Goal: Task Accomplishment & Management: Complete application form

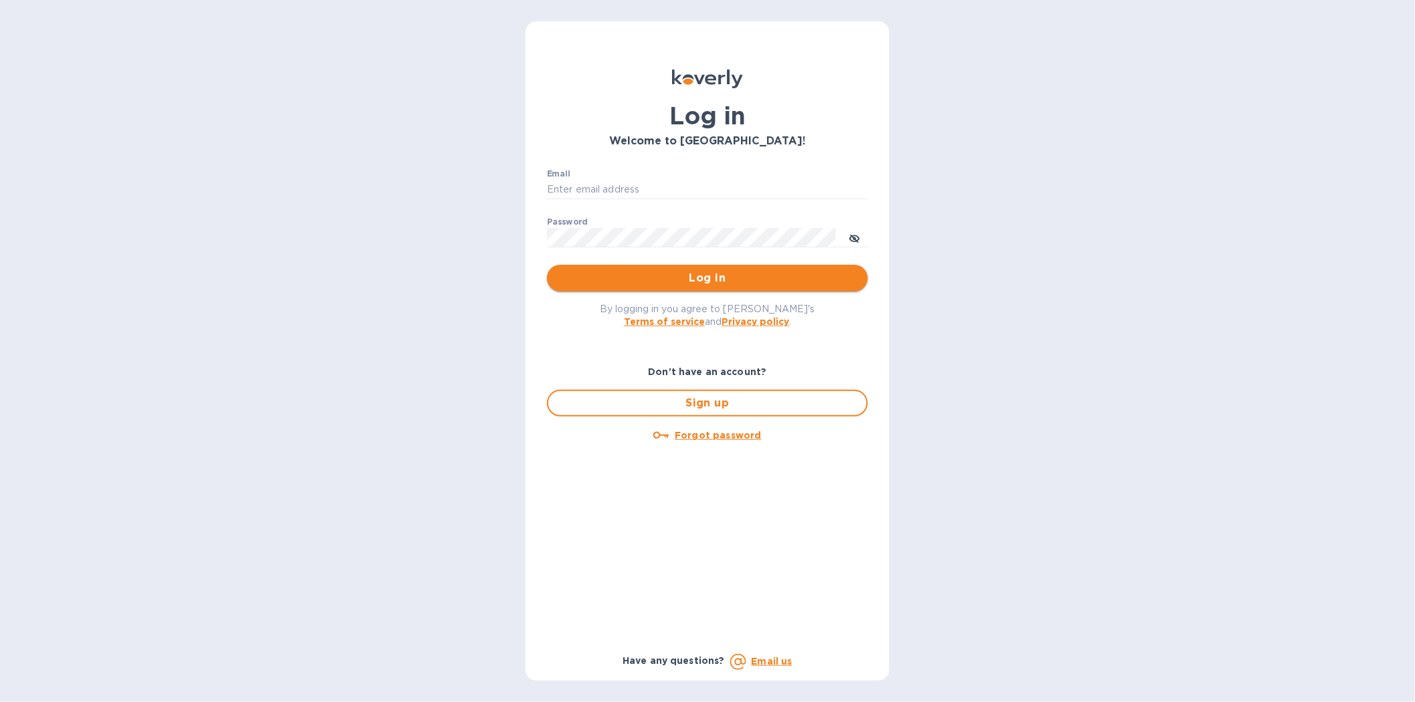
type input "[EMAIL_ADDRESS][DOMAIN_NAME]"
click at [727, 274] on span "Log in" at bounding box center [708, 278] width 300 height 16
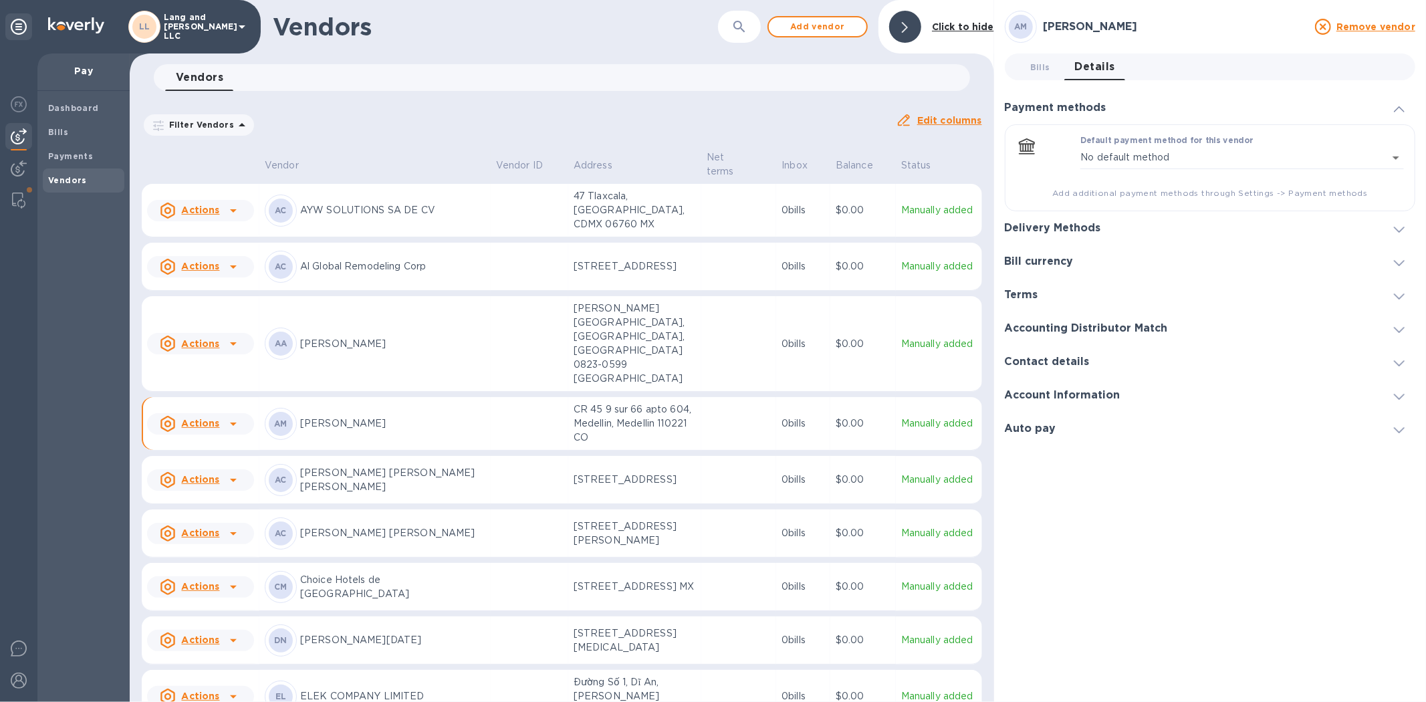
click at [910, 30] on div at bounding box center [905, 27] width 32 height 32
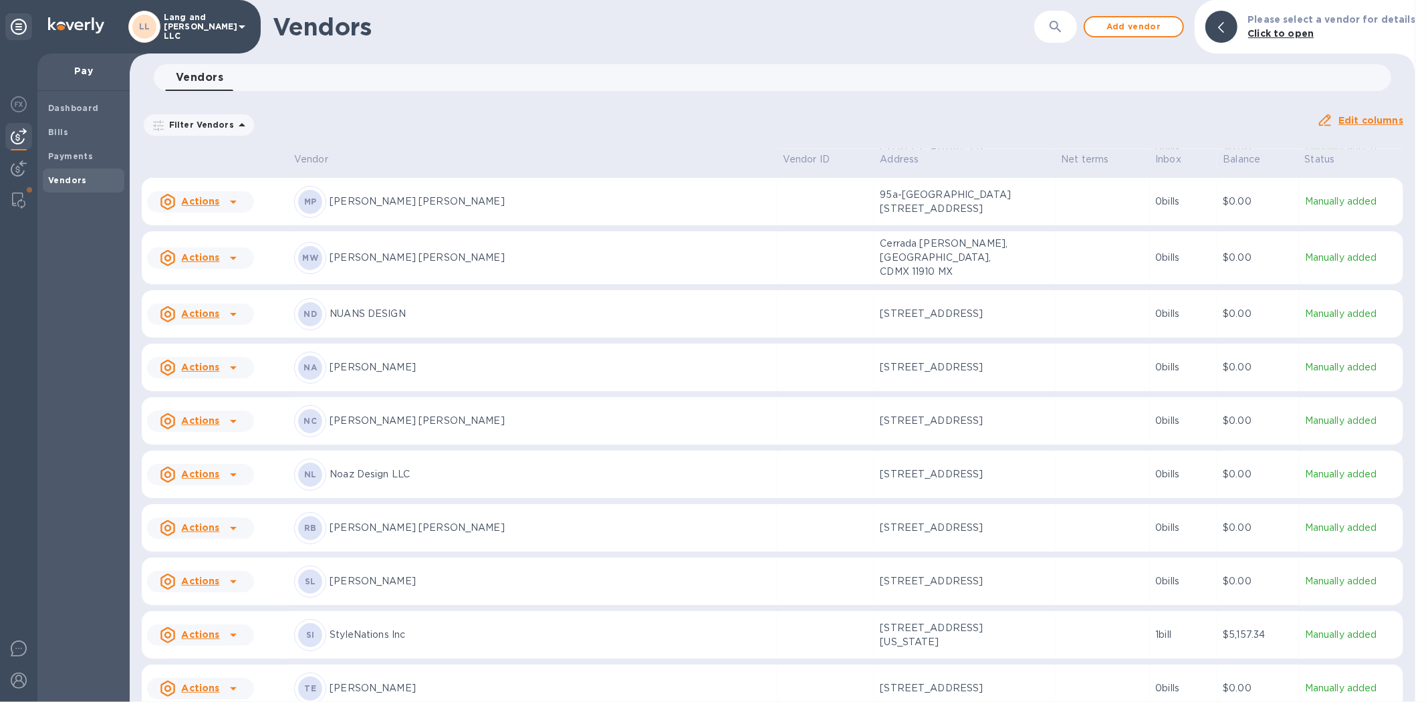
scroll to position [2672, 0]
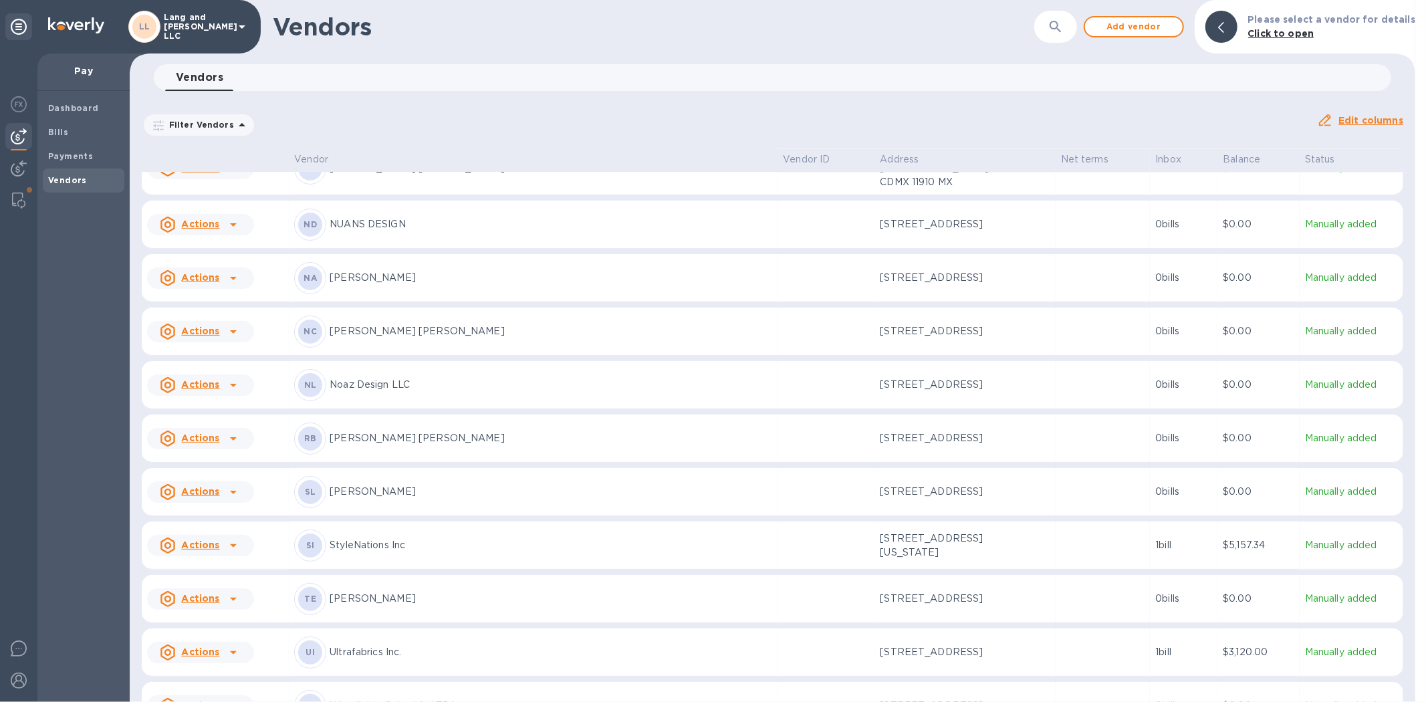
click at [386, 324] on p "[PERSON_NAME] [PERSON_NAME]" at bounding box center [551, 331] width 443 height 14
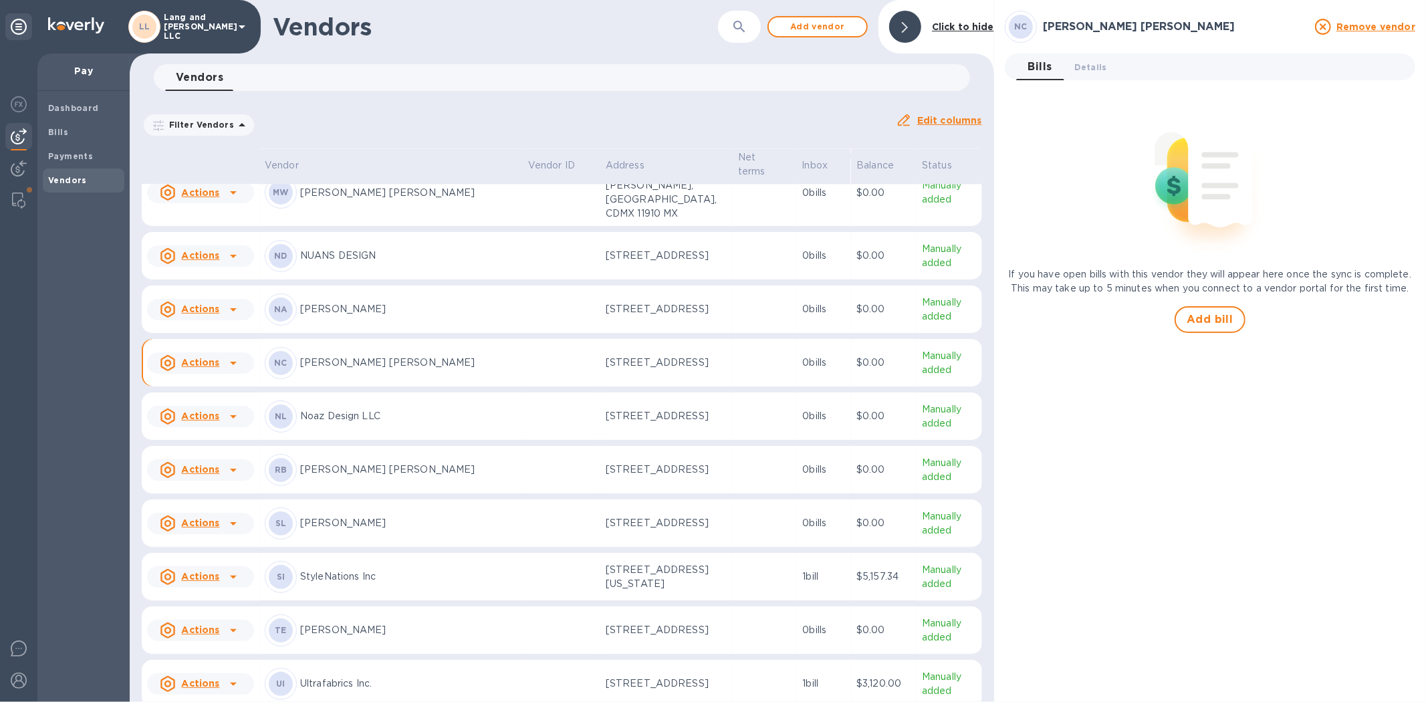
scroll to position [2781, 0]
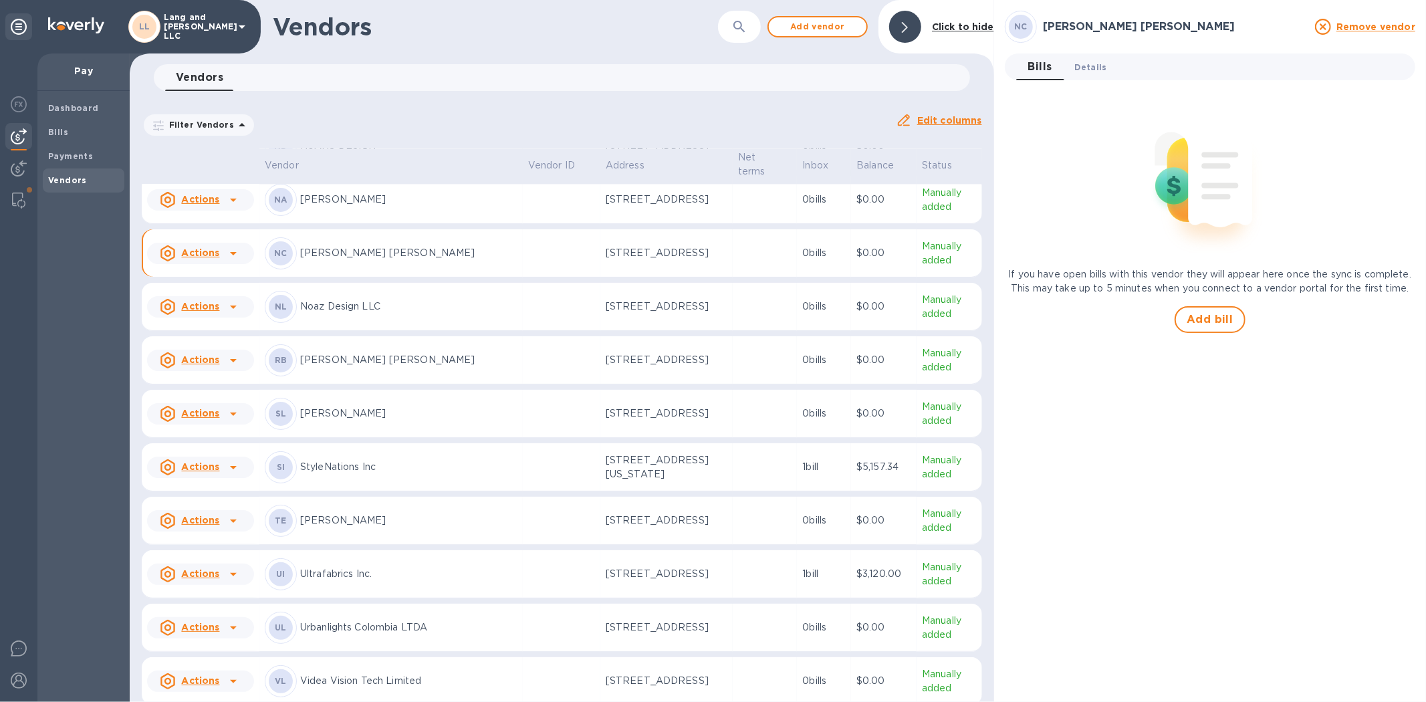
click at [1078, 74] on span "Details 0" at bounding box center [1091, 67] width 32 height 14
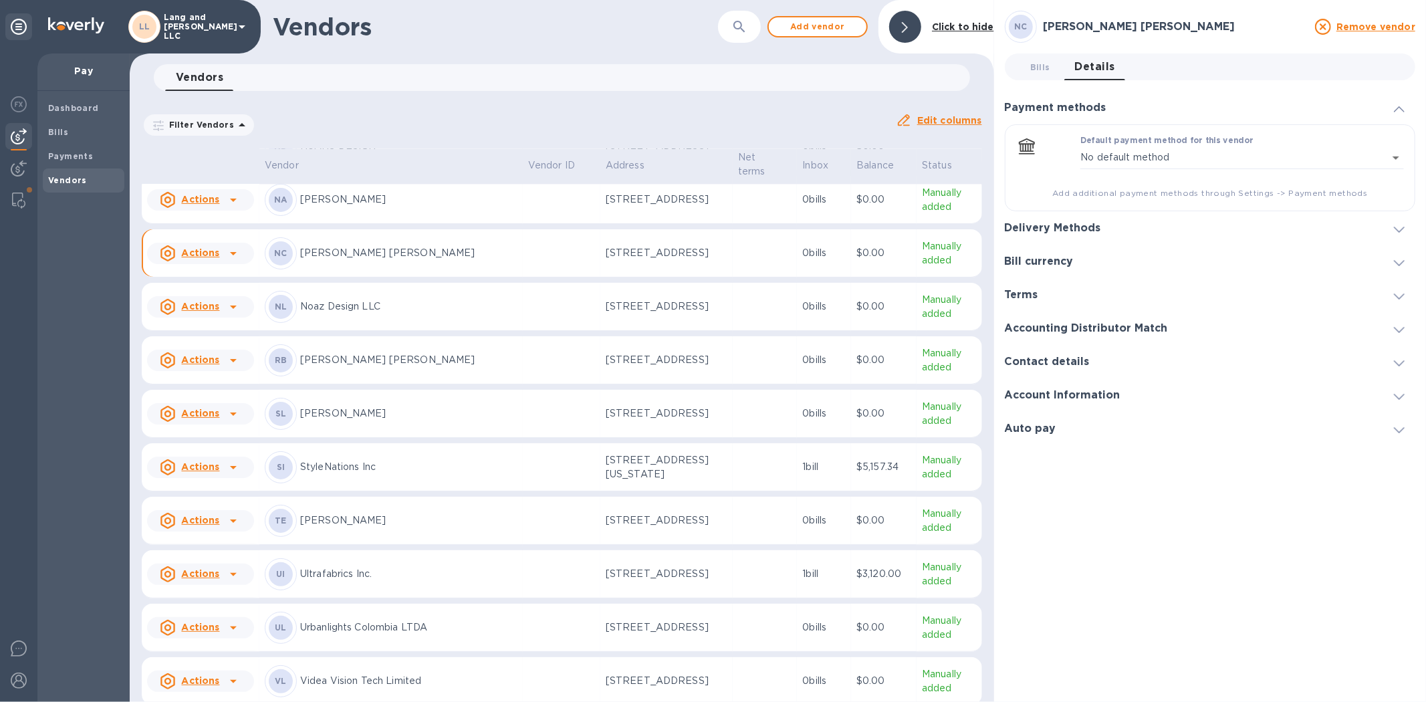
click at [1139, 223] on div "Delivery Methods" at bounding box center [1210, 227] width 411 height 33
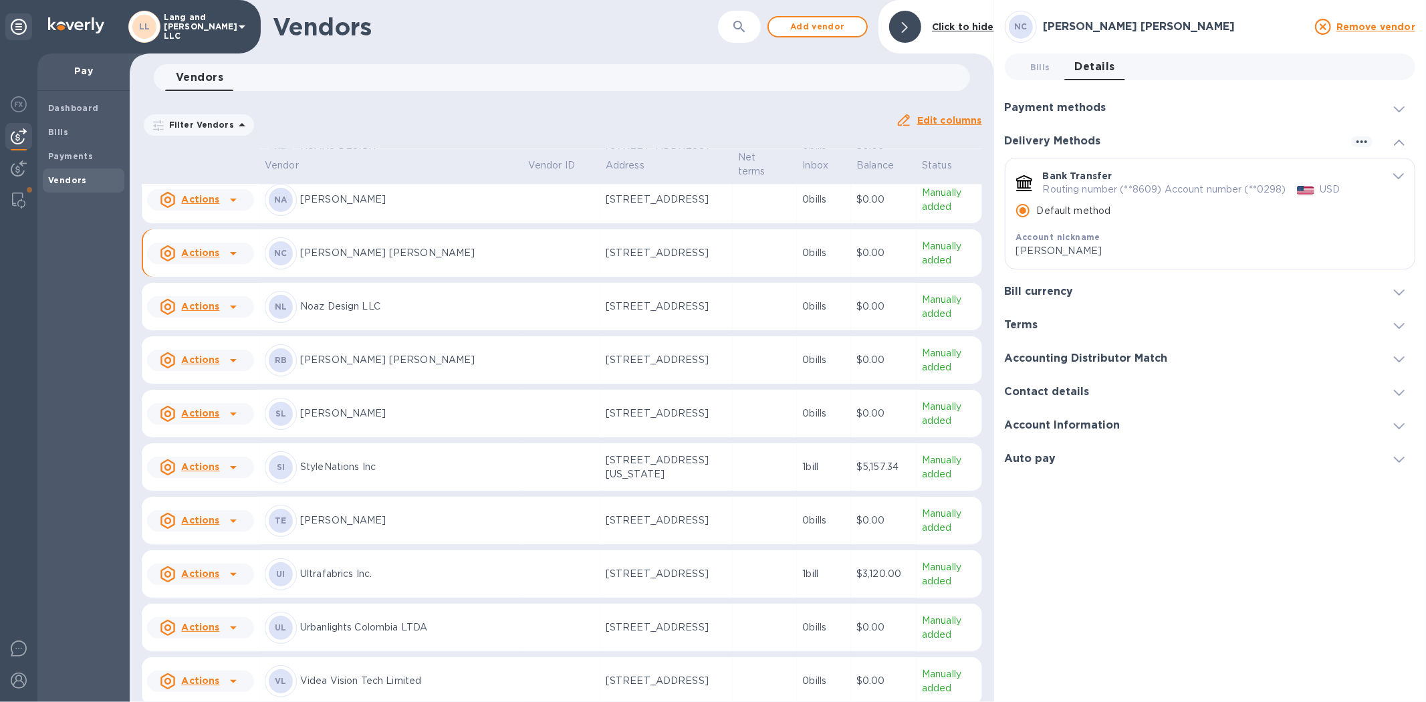
click at [1078, 139] on h3 "Delivery Methods" at bounding box center [1053, 141] width 96 height 13
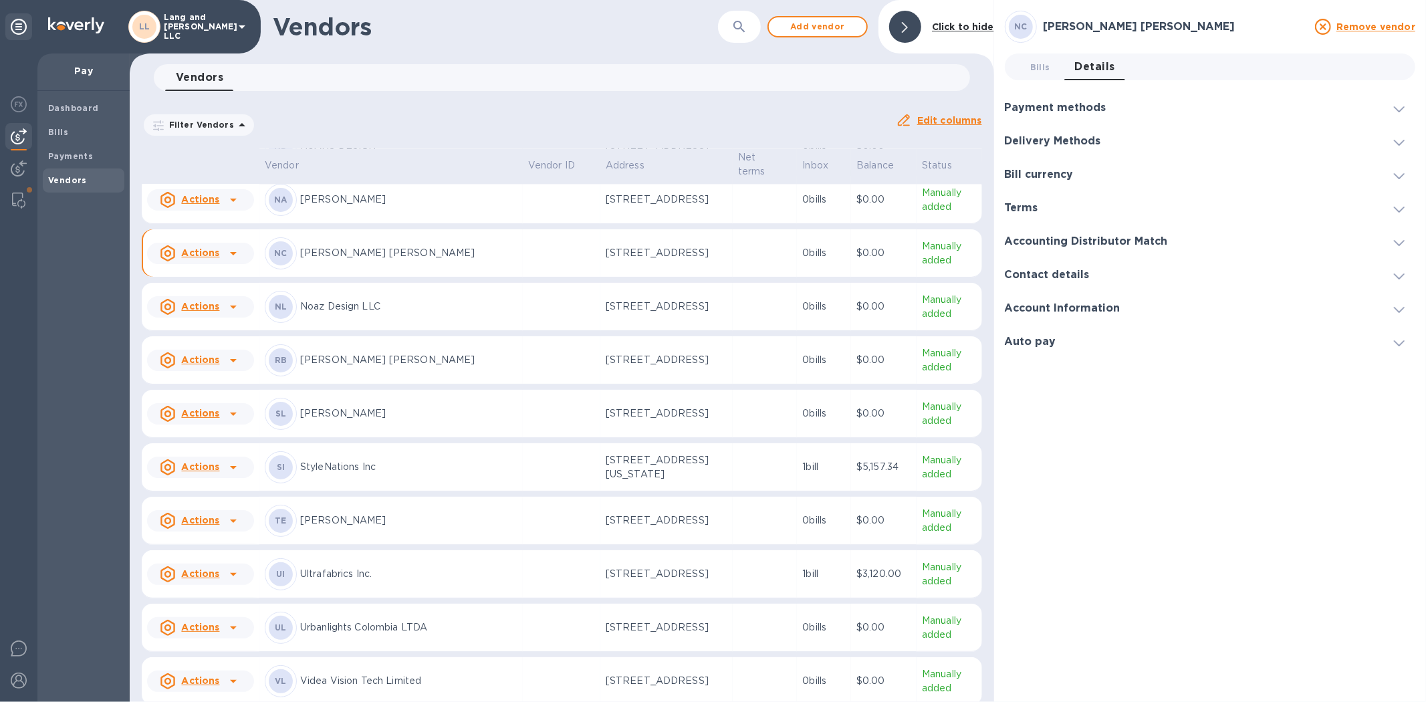
click at [1195, 142] on div "Delivery Methods" at bounding box center [1210, 140] width 411 height 33
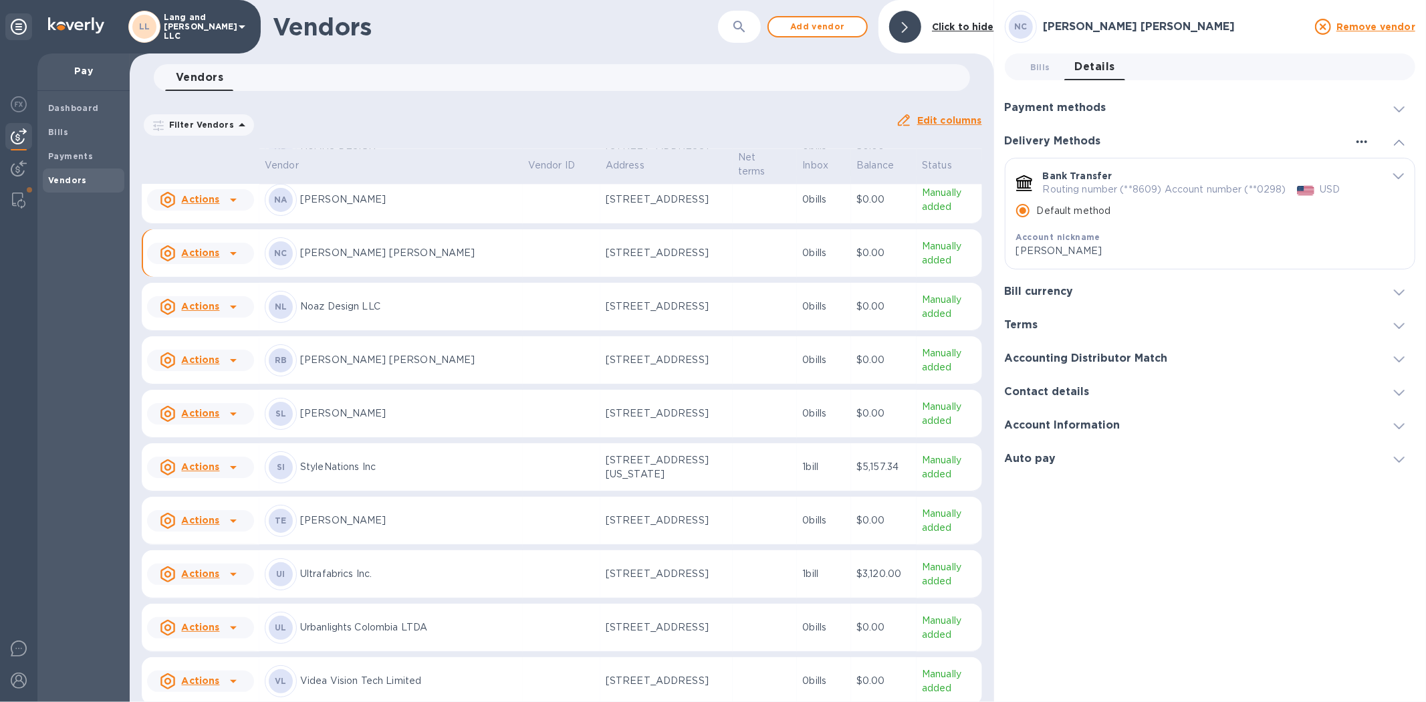
click at [1358, 141] on icon "button" at bounding box center [1362, 142] width 16 height 16
click at [1365, 160] on li "Add new" at bounding box center [1379, 169] width 76 height 43
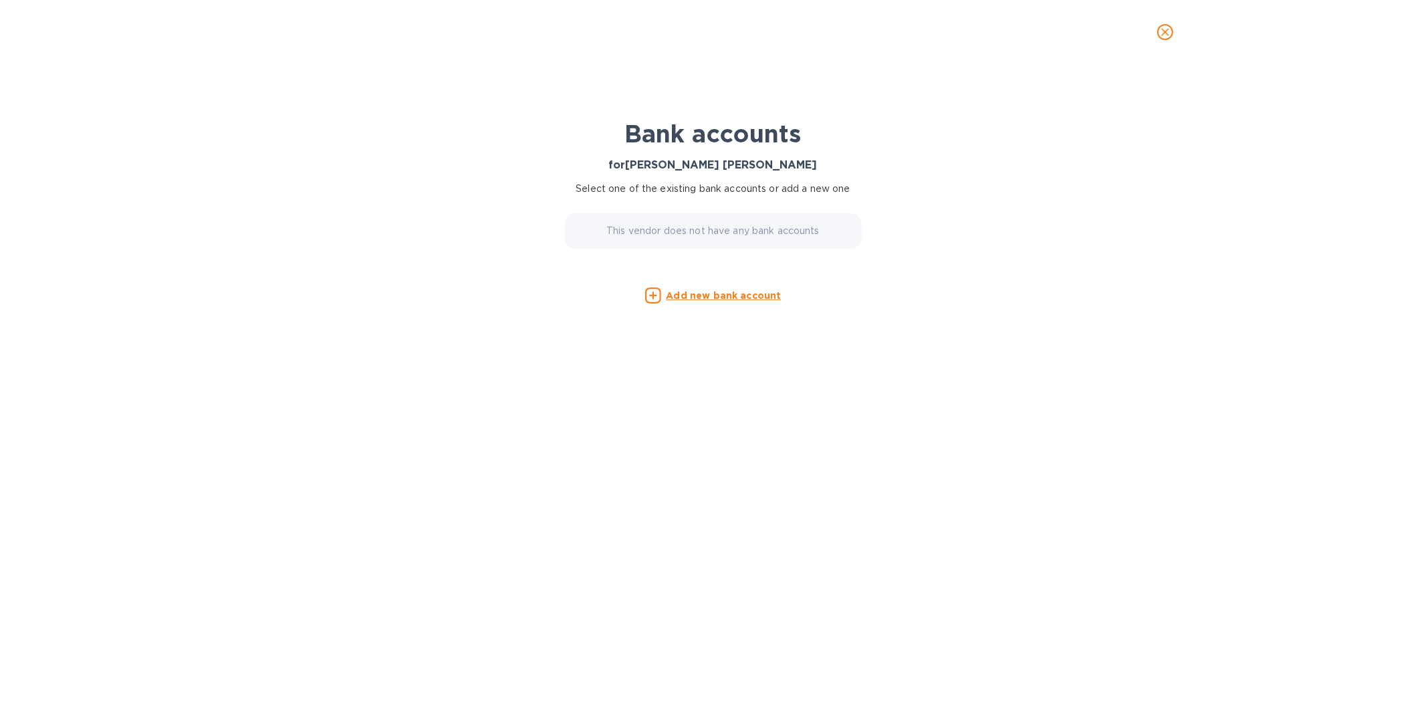
click at [706, 226] on p "This vendor does not have any bank accounts" at bounding box center [712, 231] width 213 height 14
click at [677, 241] on div "This vendor does not have any bank accounts" at bounding box center [713, 230] width 297 height 35
click at [689, 228] on p "This vendor does not have any bank accounts" at bounding box center [712, 231] width 213 height 14
click at [705, 298] on u "Add new bank account" at bounding box center [724, 295] width 115 height 11
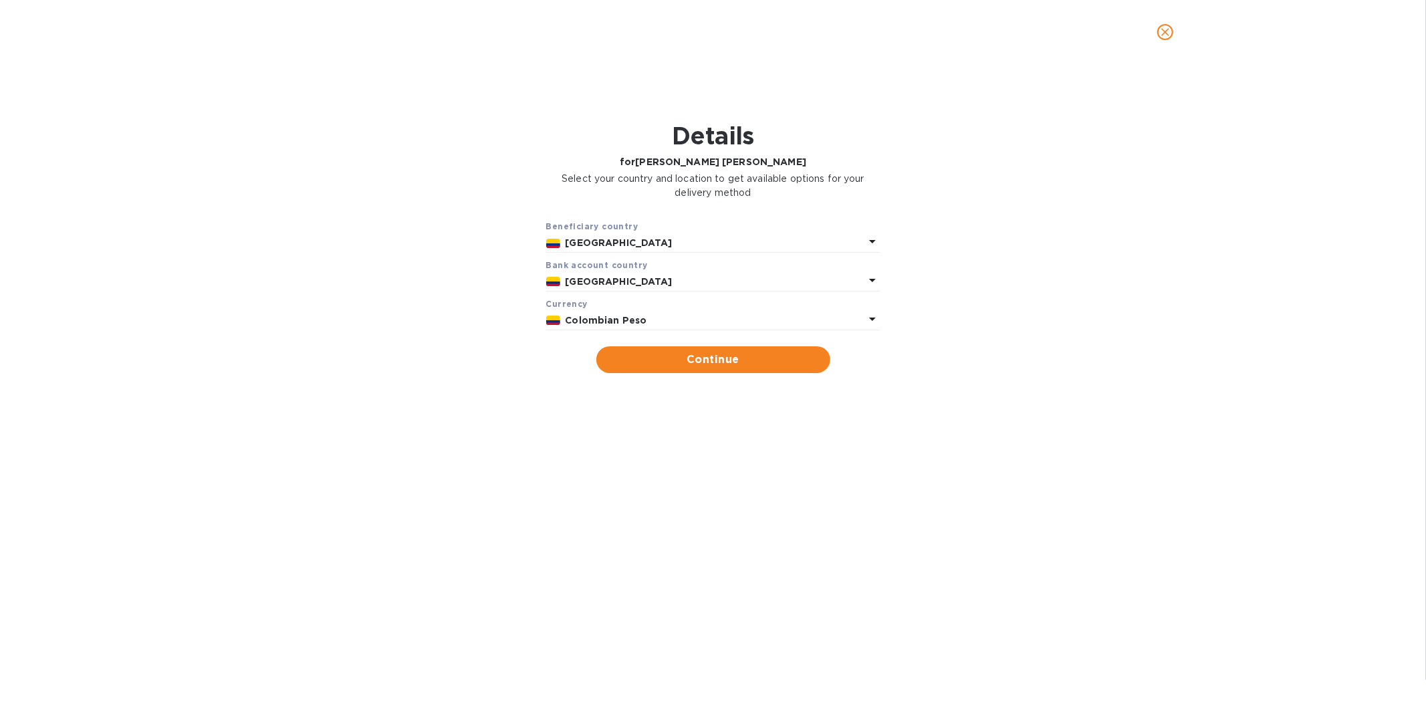
click at [649, 318] on p "Colombian Peso" at bounding box center [715, 321] width 299 height 14
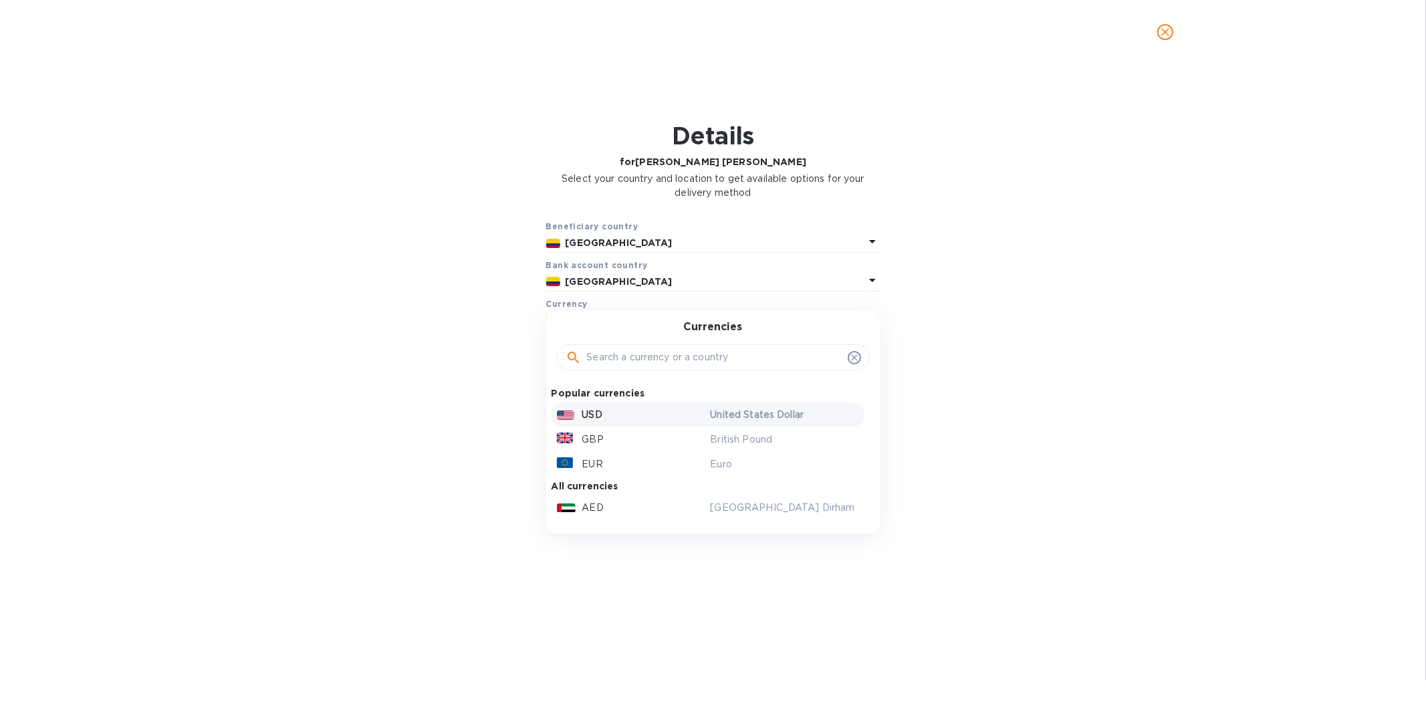
click at [588, 417] on p "USD" at bounding box center [592, 415] width 20 height 14
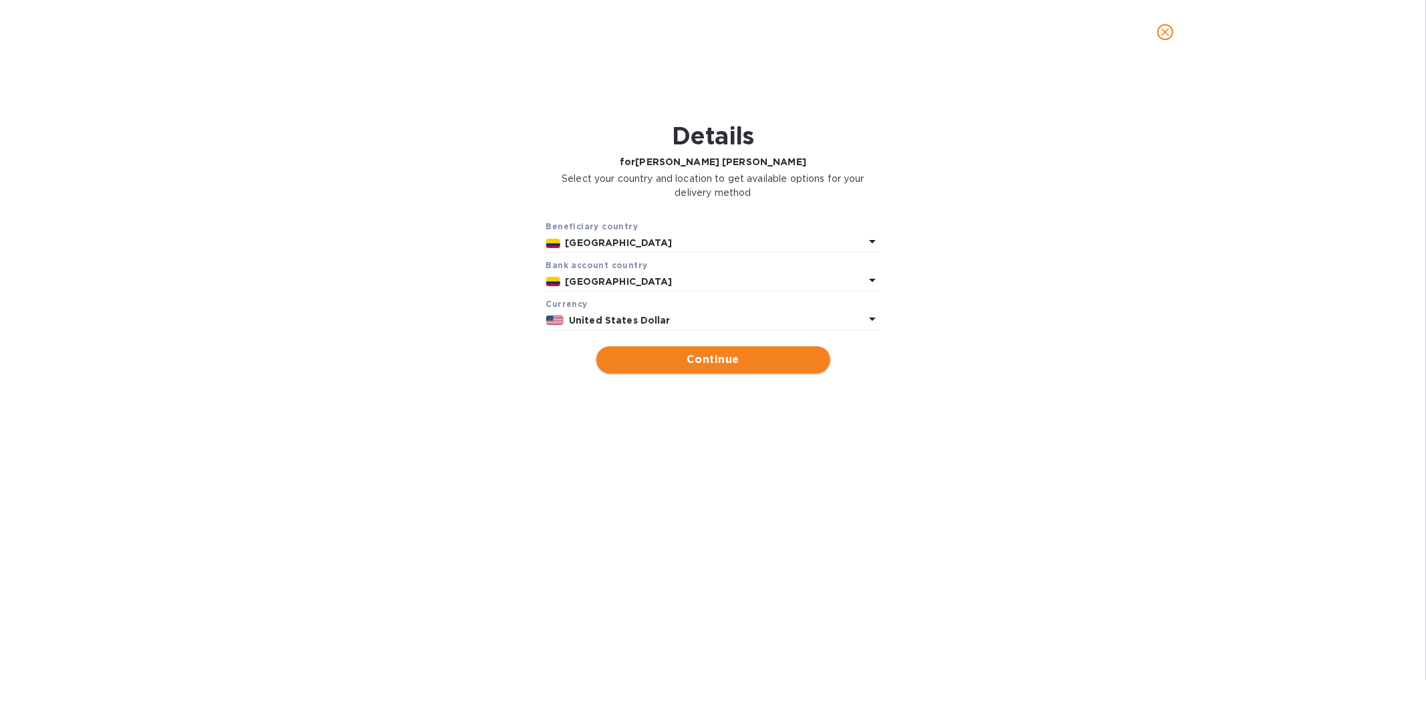
click at [719, 370] on button "Continue" at bounding box center [713, 359] width 234 height 27
type input "[PERSON_NAME] [PERSON_NAME]"
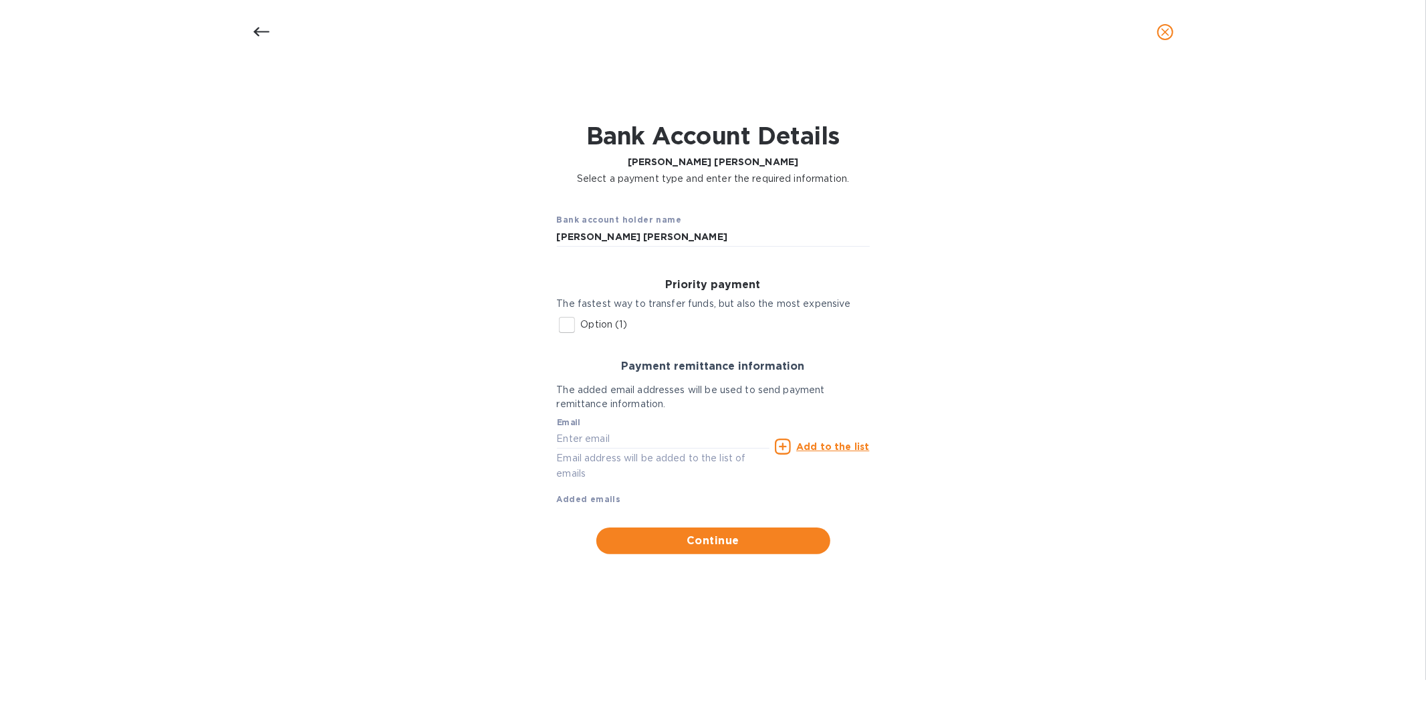
click at [566, 321] on input "Option (1)" at bounding box center [567, 325] width 28 height 28
checkbox input "true"
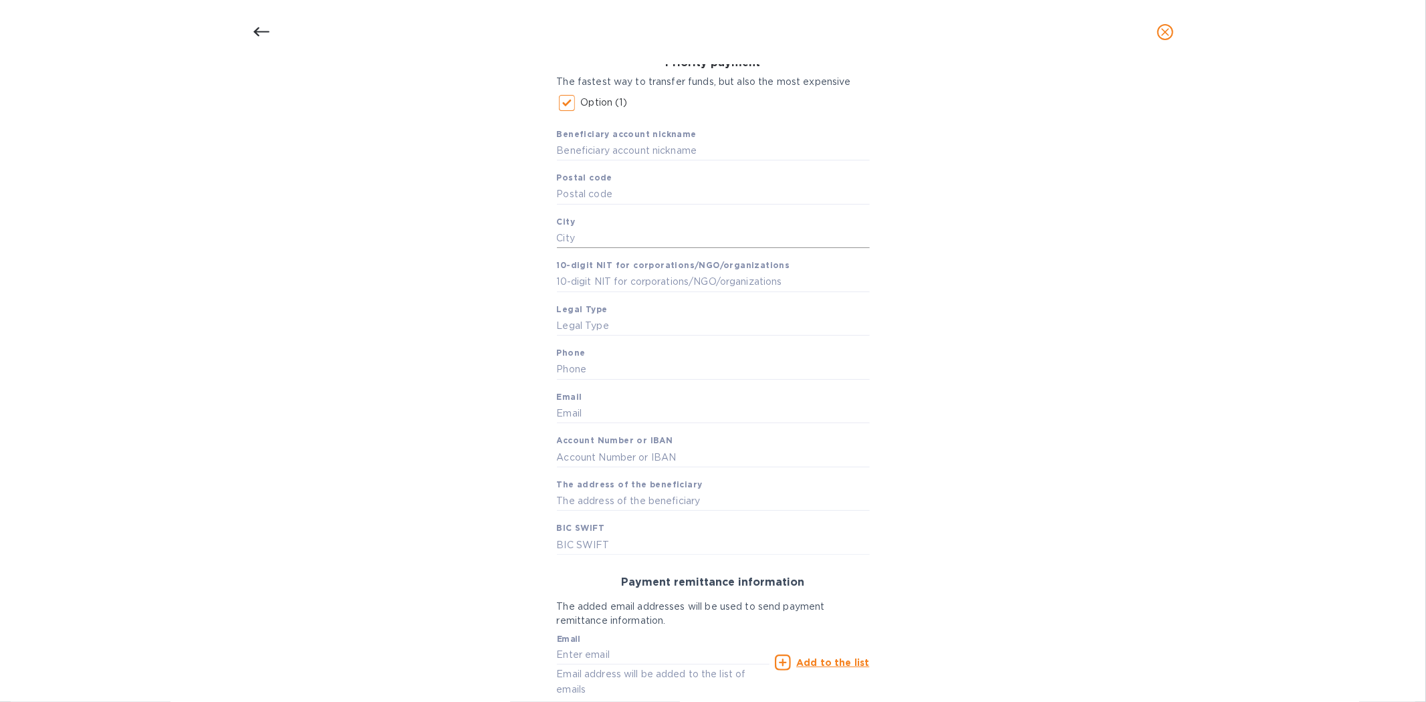
scroll to position [223, 0]
click at [632, 151] on input "text" at bounding box center [713, 150] width 313 height 20
paste input "[PERSON_NAME] [PERSON_NAME]"
type input "[PERSON_NAME] [PERSON_NAME]"
click at [602, 195] on input "text" at bounding box center [713, 194] width 313 height 20
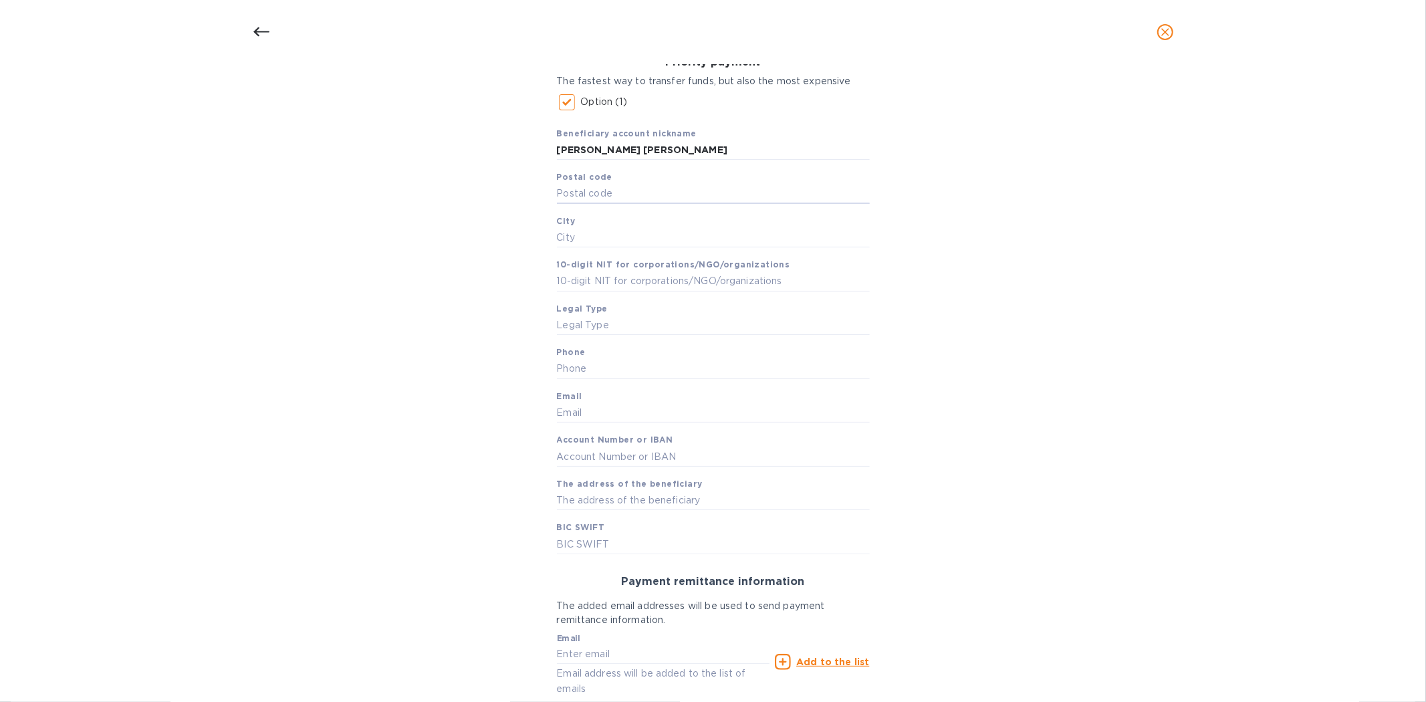
scroll to position [148, 0]
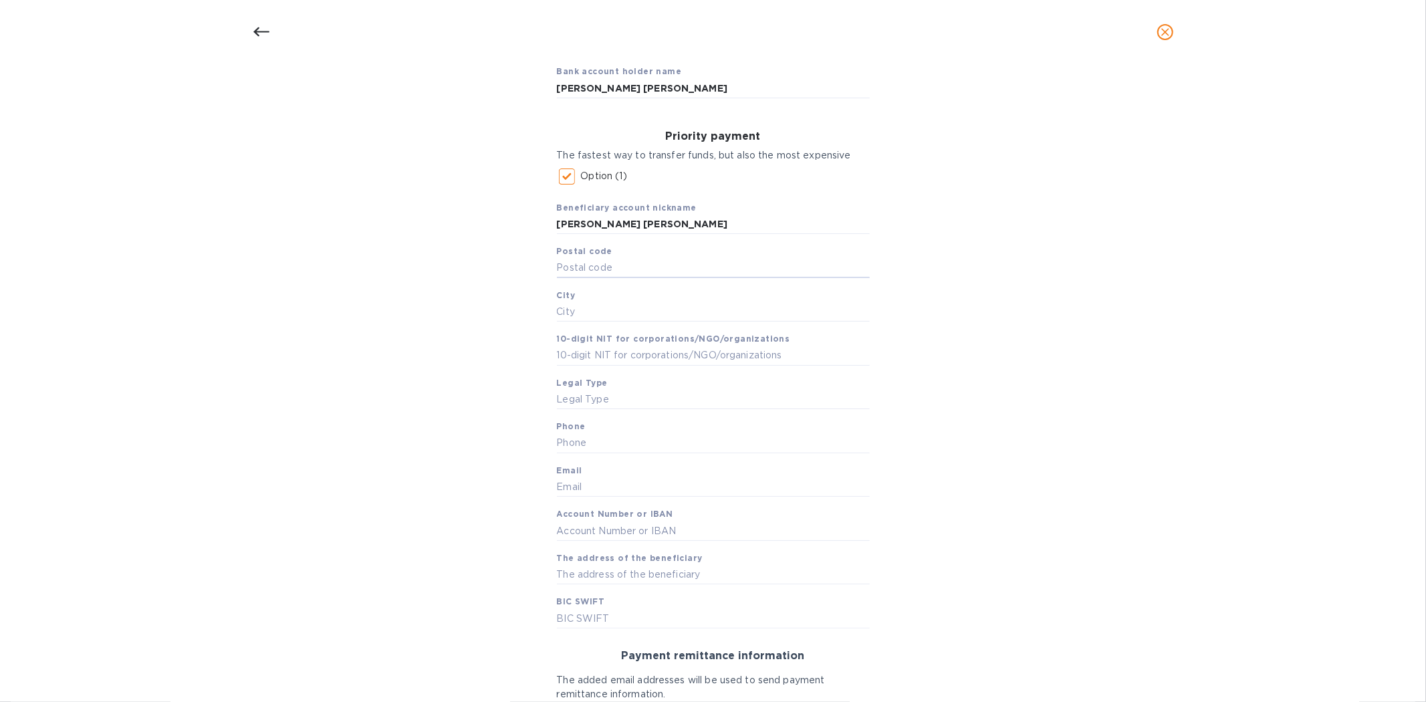
click at [261, 18] on div at bounding box center [261, 32] width 32 height 32
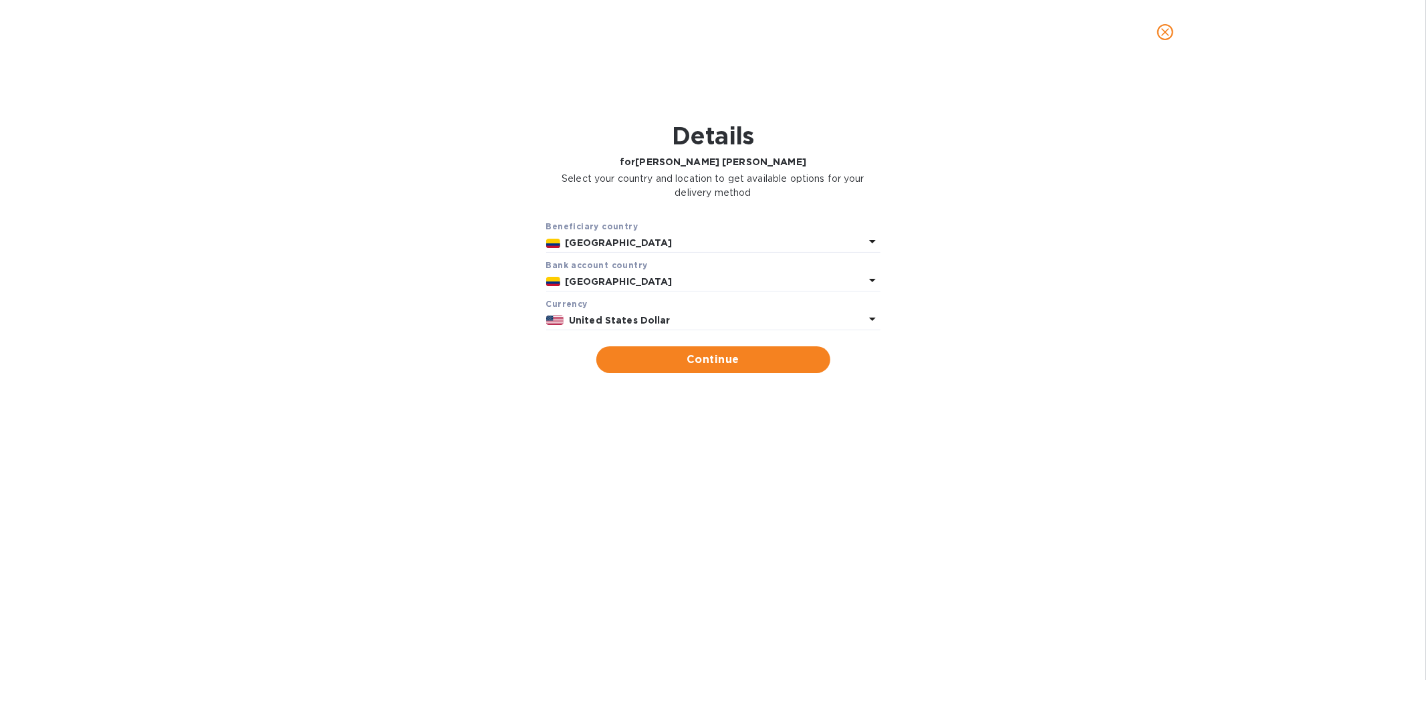
scroll to position [0, 0]
click at [1163, 31] on icon "close" at bounding box center [1165, 31] width 13 height 13
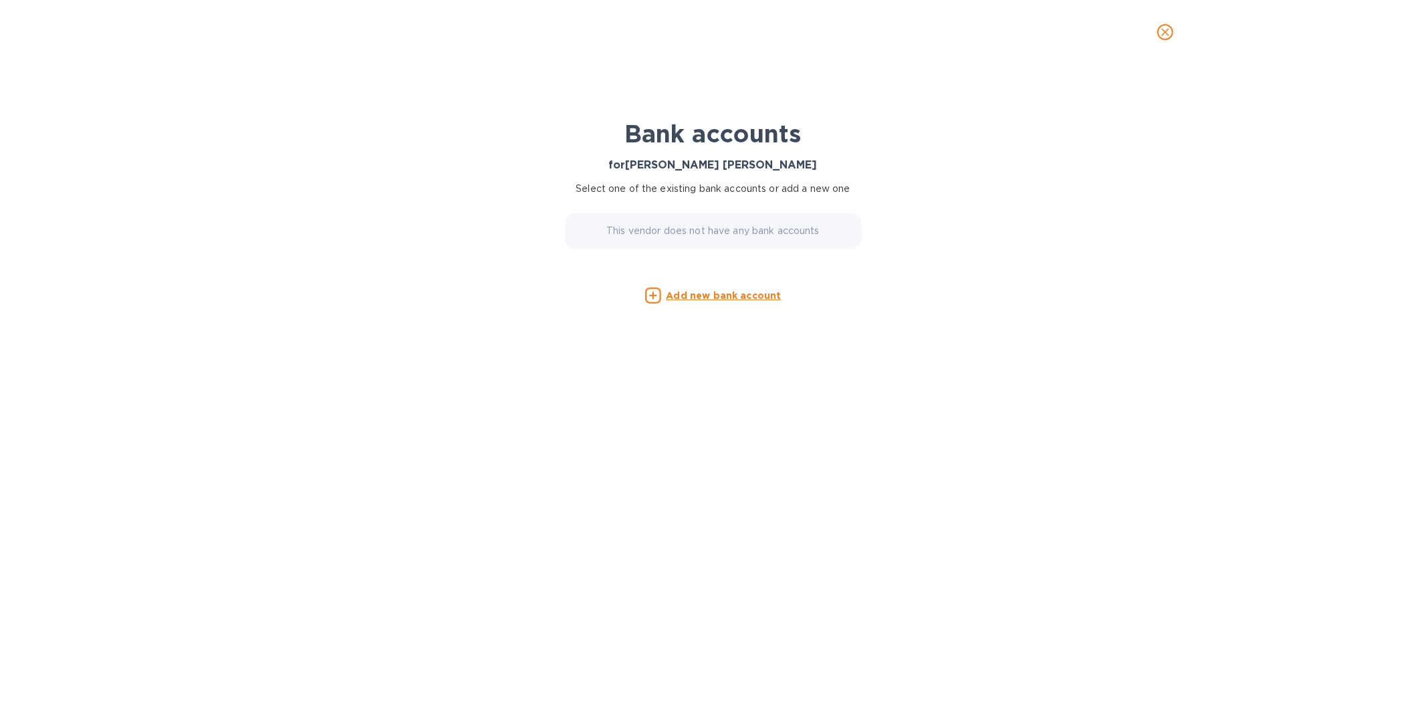
click at [1161, 23] on button "close" at bounding box center [1165, 32] width 32 height 32
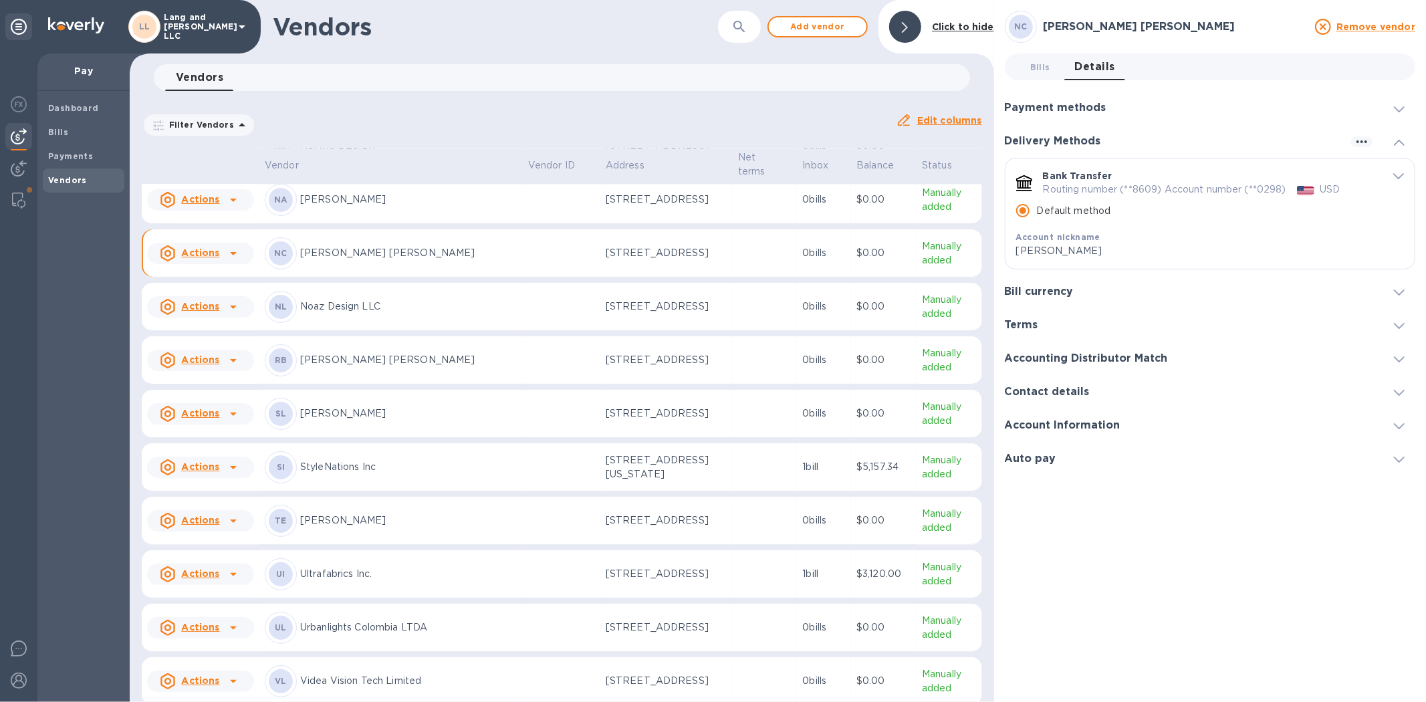
click at [1064, 391] on h3 "Contact details" at bounding box center [1047, 392] width 85 height 13
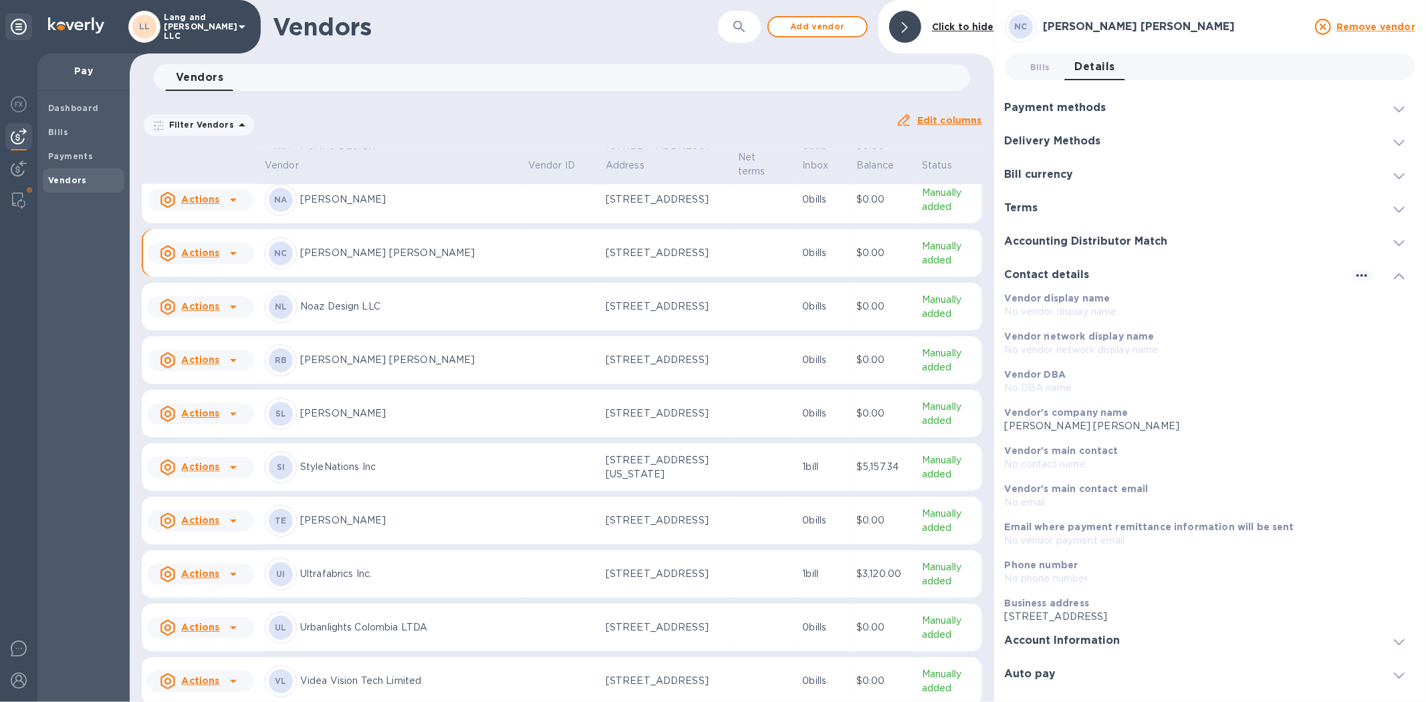
drag, startPoint x: 1179, startPoint y: 618, endPoint x: 1208, endPoint y: 615, distance: 28.9
click at [1208, 615] on p "[STREET_ADDRESS]" at bounding box center [1205, 617] width 400 height 14
copy p "110221"
click at [1175, 664] on div "Auto pay" at bounding box center [1210, 673] width 411 height 33
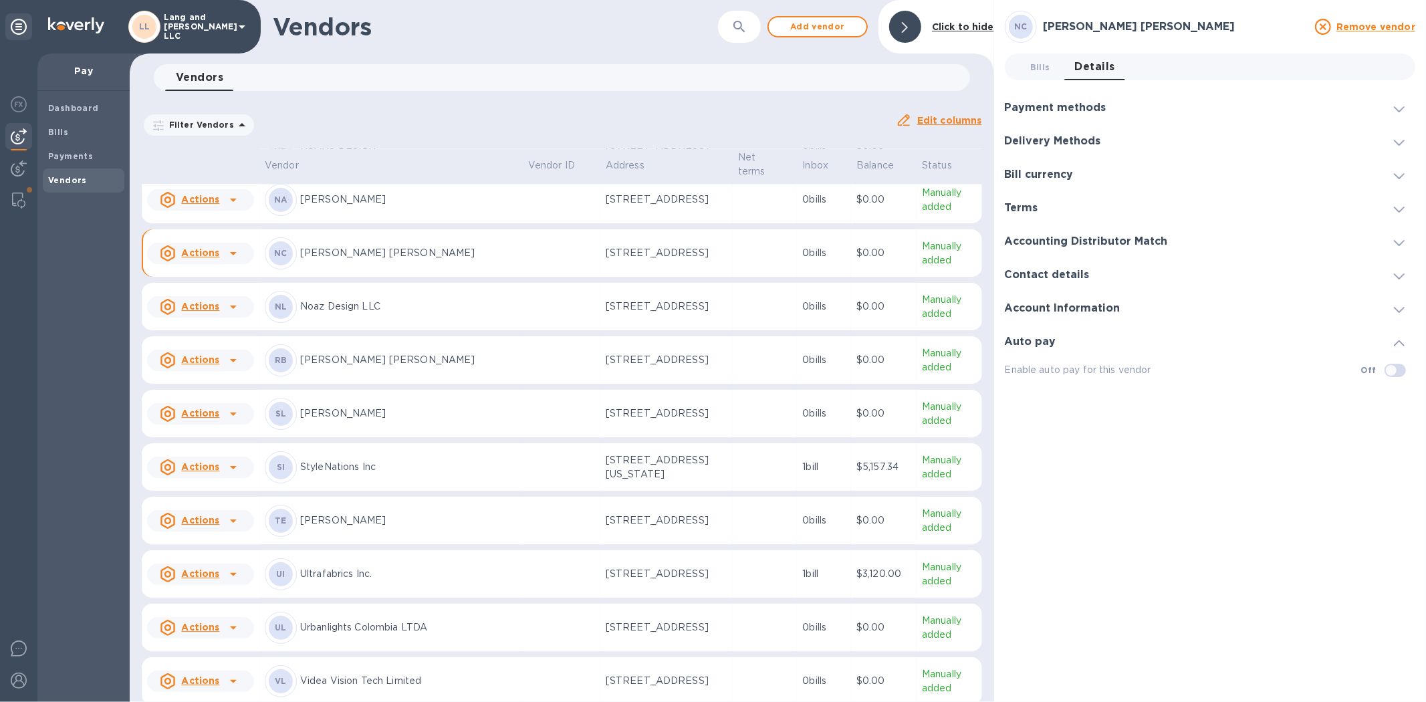
click at [1106, 315] on div "Account Information" at bounding box center [1210, 308] width 411 height 33
click at [1033, 130] on div "Delivery Methods" at bounding box center [1210, 140] width 411 height 33
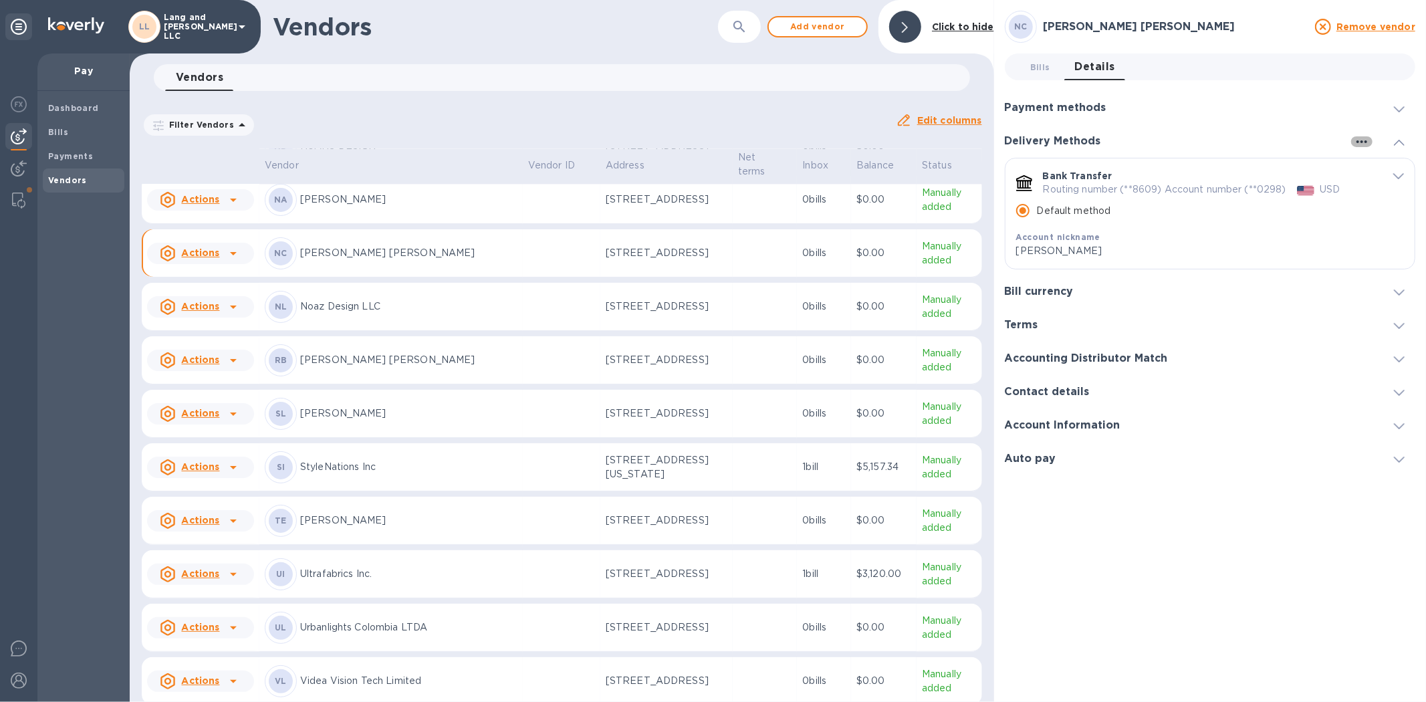
click at [1361, 139] on icon "button" at bounding box center [1362, 142] width 16 height 16
click at [1364, 177] on li "Add new" at bounding box center [1379, 169] width 76 height 43
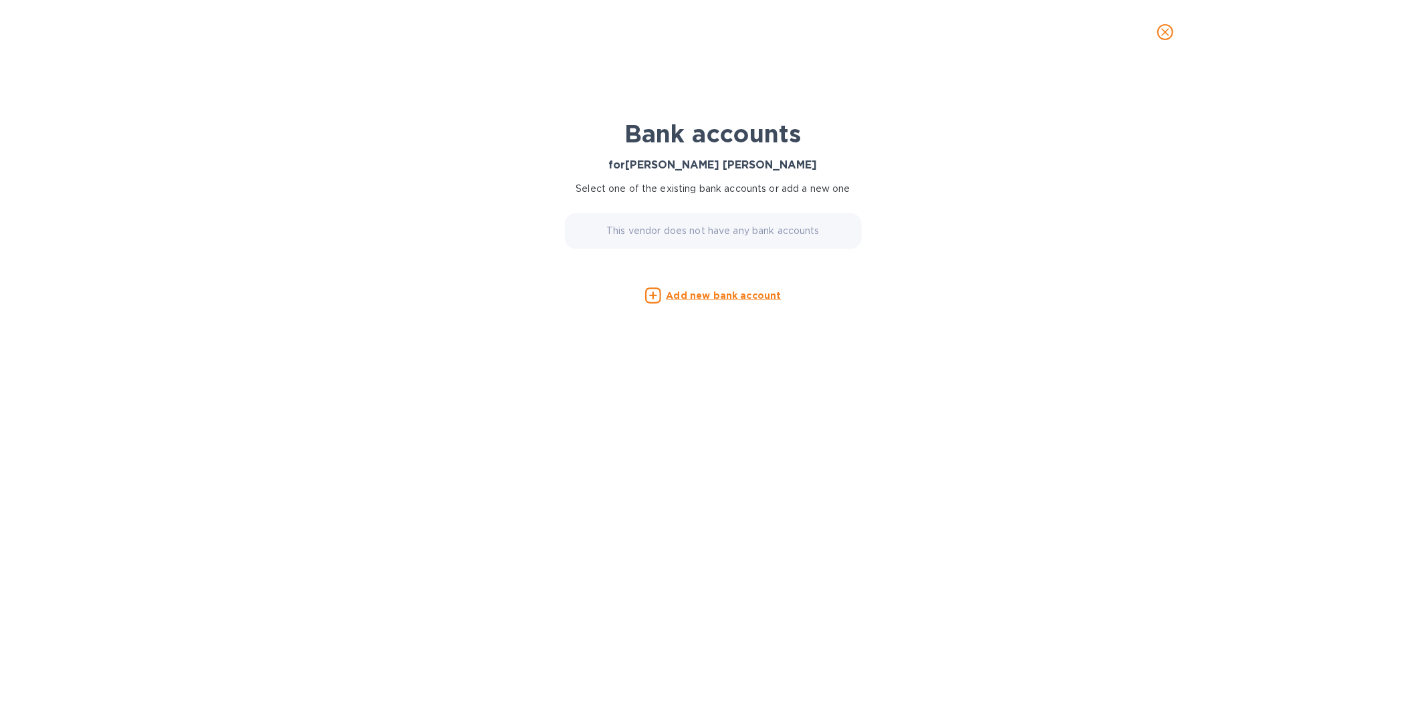
click at [696, 298] on u "Add new bank account" at bounding box center [724, 295] width 115 height 11
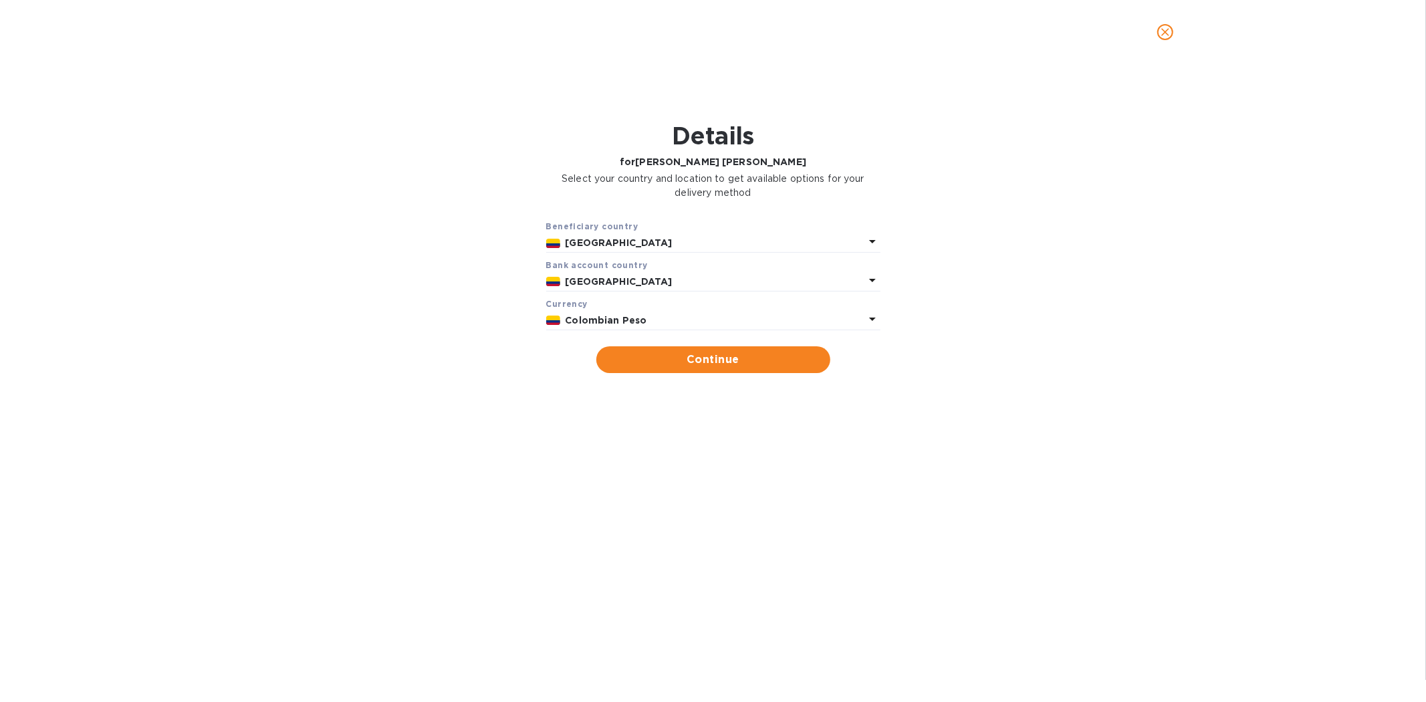
click at [644, 316] on p "Colombian Peso" at bounding box center [715, 321] width 299 height 14
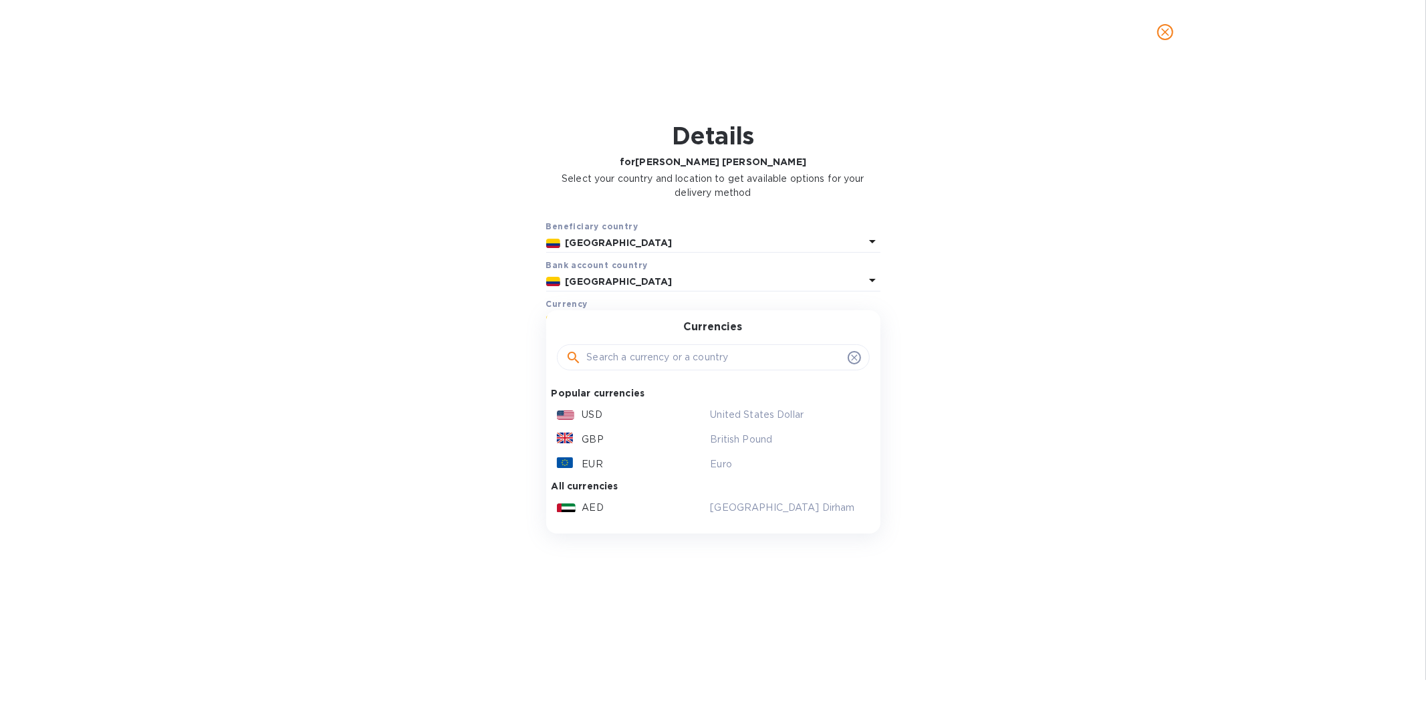
drag, startPoint x: 590, startPoint y: 415, endPoint x: 687, endPoint y: 416, distance: 96.3
click at [591, 415] on p "USD" at bounding box center [592, 415] width 20 height 14
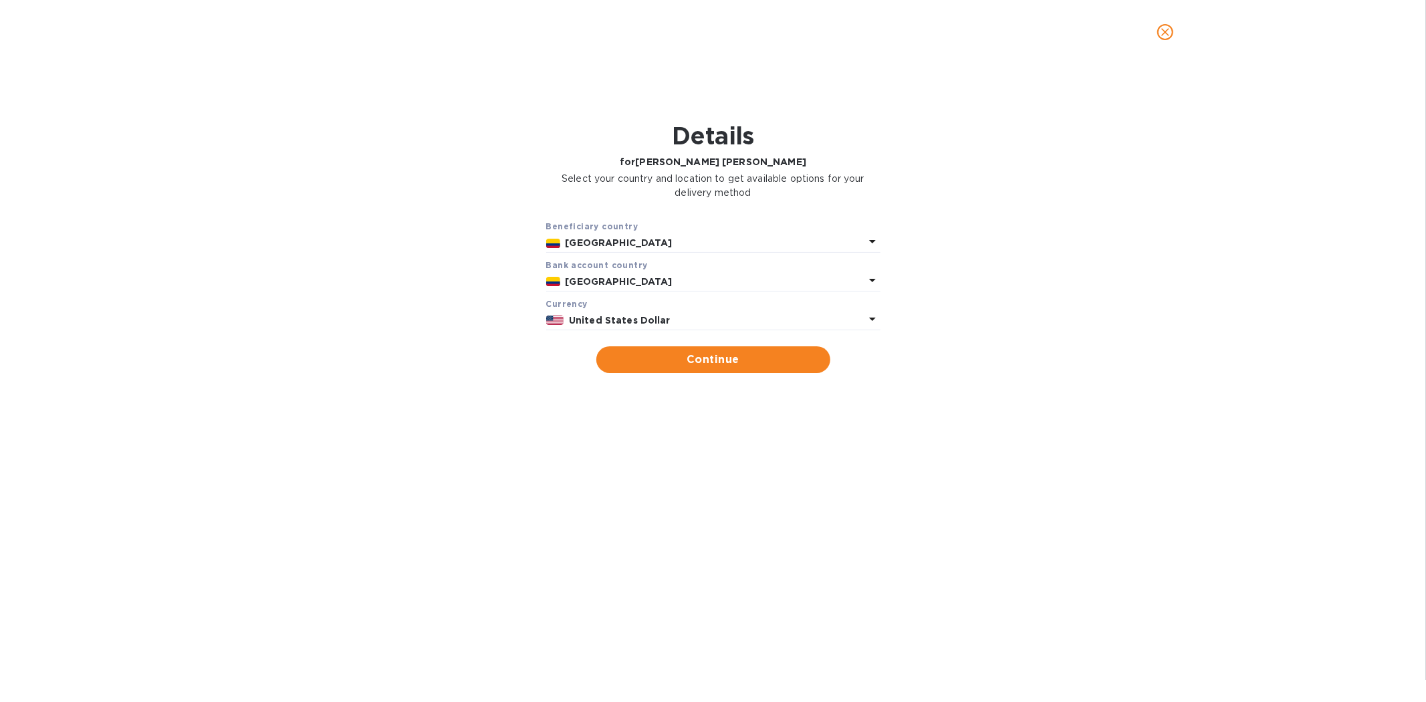
click at [738, 376] on div "Beneficiary country [GEOGRAPHIC_DATA] Bank account cоuntry [GEOGRAPHIC_DATA] Cu…" at bounding box center [712, 296] width 1391 height 170
click at [753, 362] on span "Continue" at bounding box center [713, 360] width 213 height 16
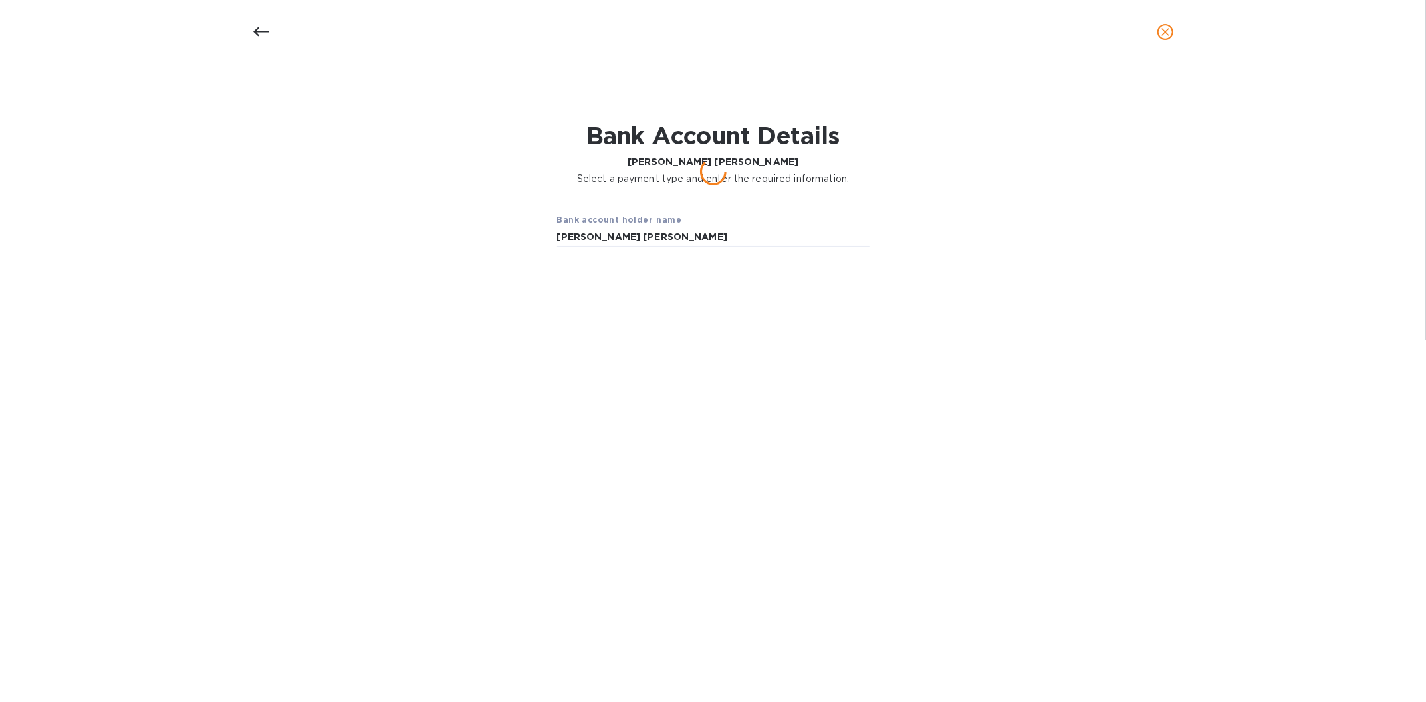
type input "[PERSON_NAME] [PERSON_NAME]"
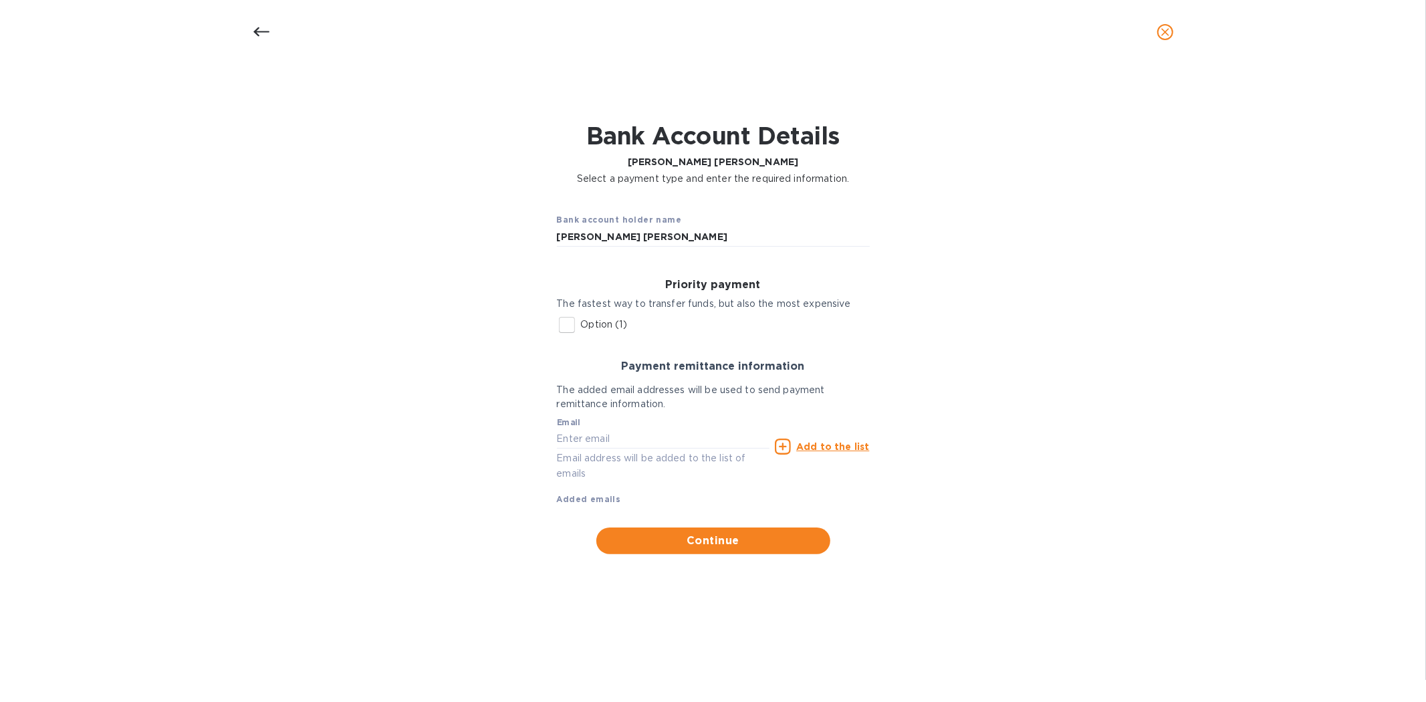
click at [571, 325] on input "Option (1)" at bounding box center [567, 325] width 28 height 28
checkbox input "true"
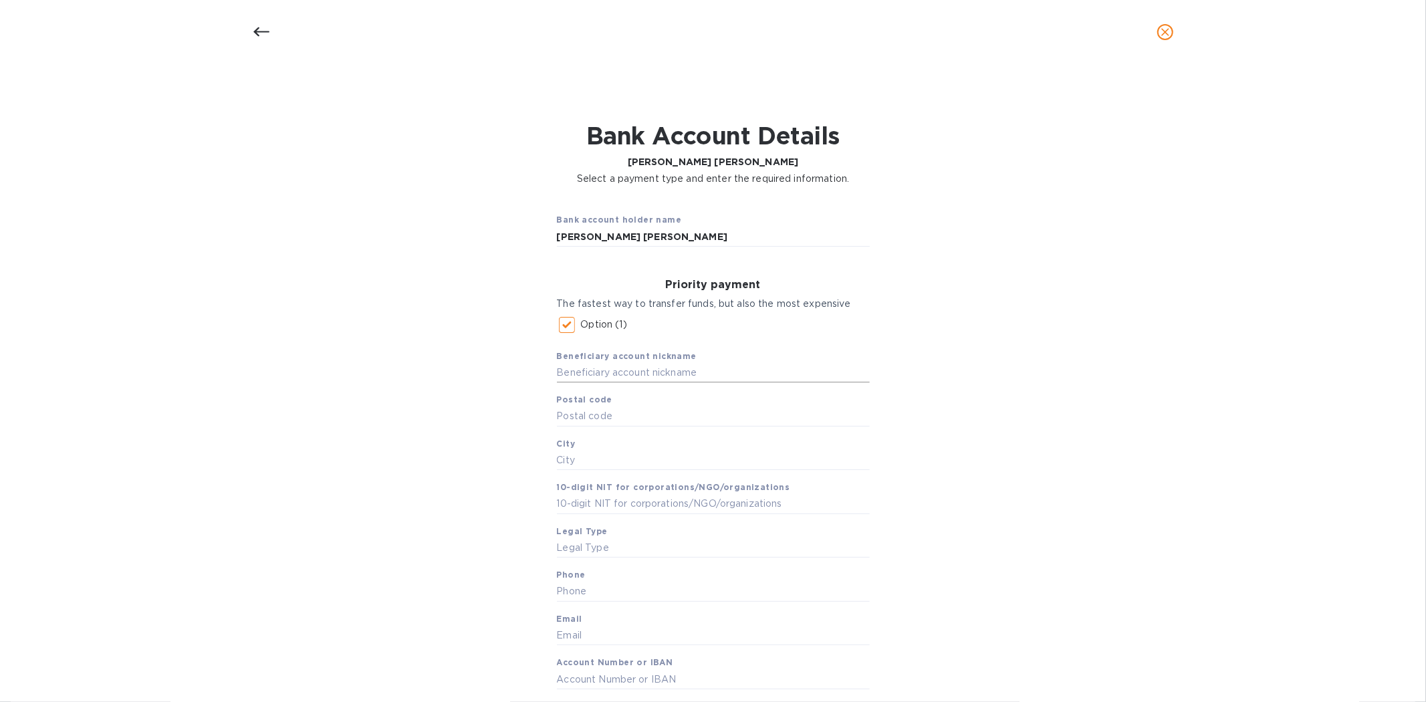
click at [644, 382] on input "text" at bounding box center [713, 373] width 313 height 20
click at [627, 411] on input "text" at bounding box center [713, 417] width 313 height 20
paste input "110221"
type input "110221"
click at [626, 372] on input "text" at bounding box center [713, 373] width 313 height 20
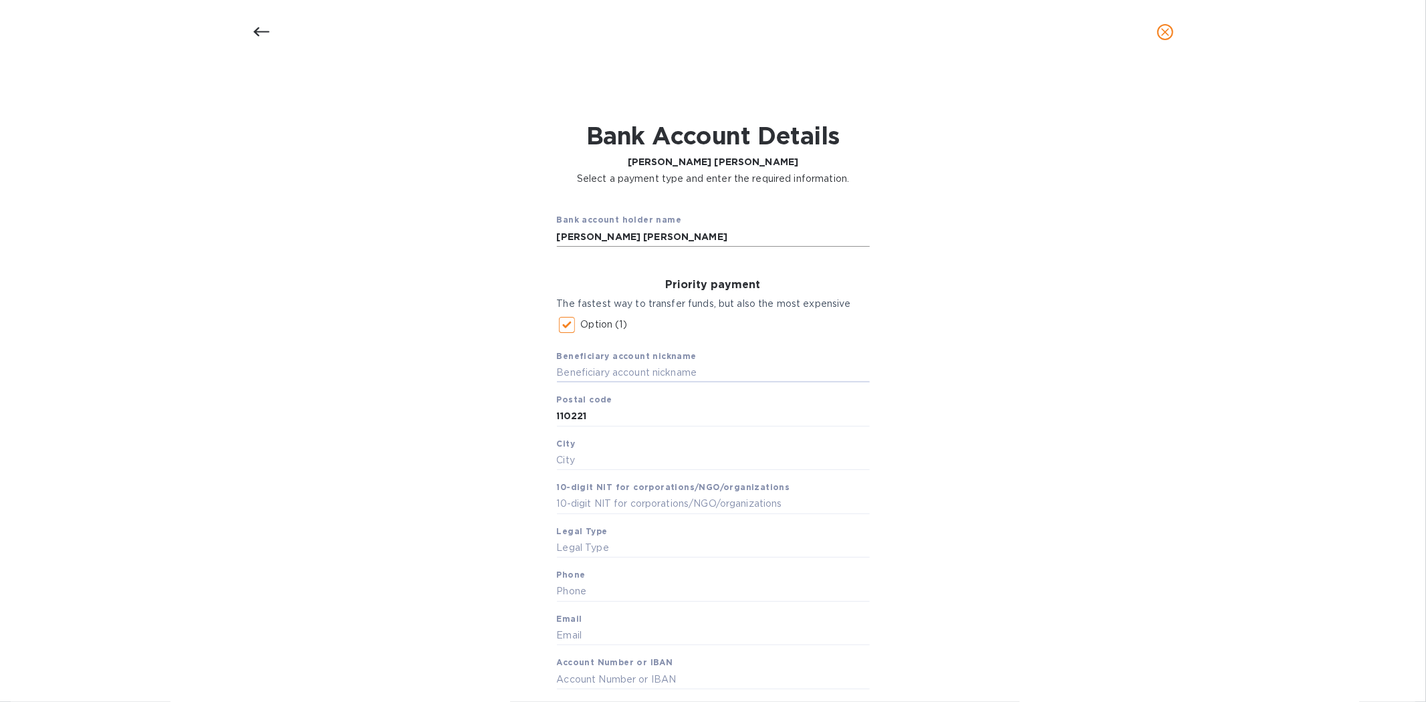
click at [719, 236] on input "[PERSON_NAME] [PERSON_NAME]" at bounding box center [713, 237] width 313 height 20
click at [620, 372] on input "text" at bounding box center [713, 373] width 313 height 20
paste input "[PERSON_NAME] [PERSON_NAME]"
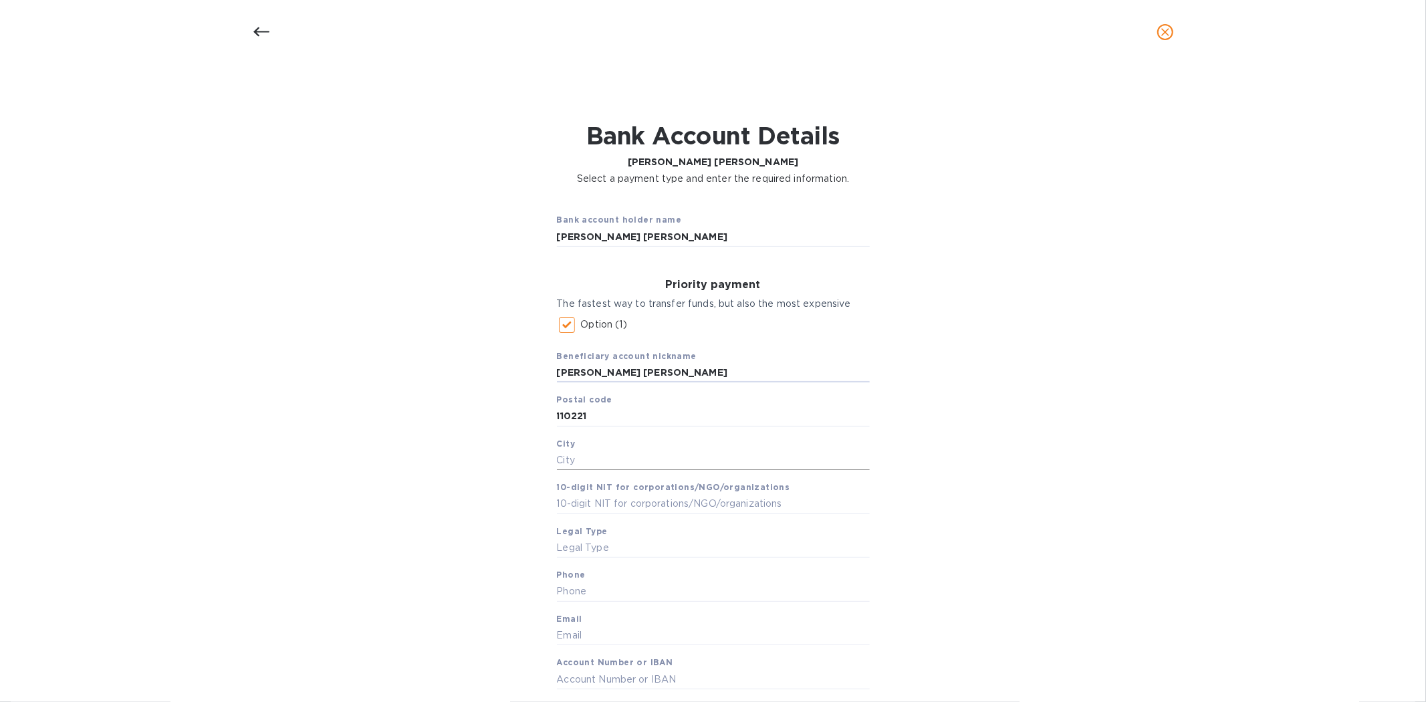
type input "[PERSON_NAME] [PERSON_NAME]"
click at [599, 466] on input "text" at bounding box center [713, 461] width 313 height 20
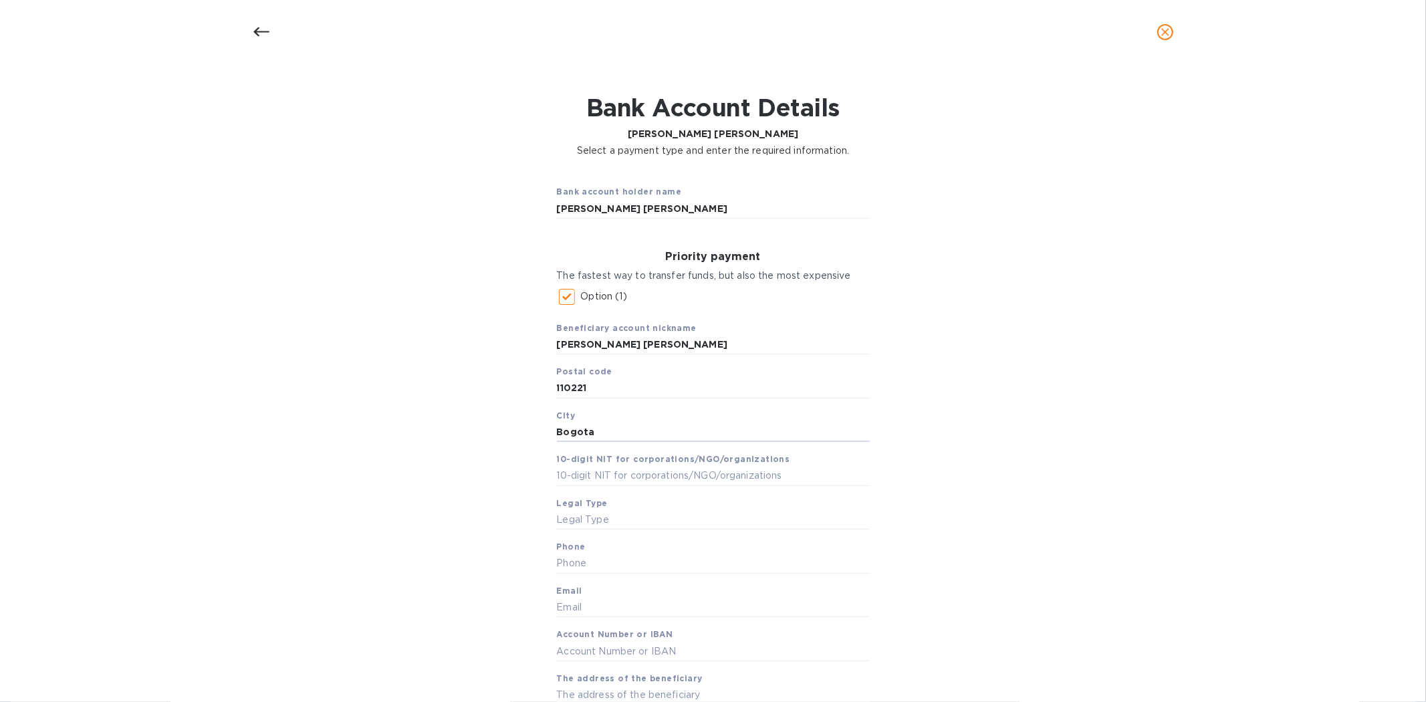
scroll to position [74, 0]
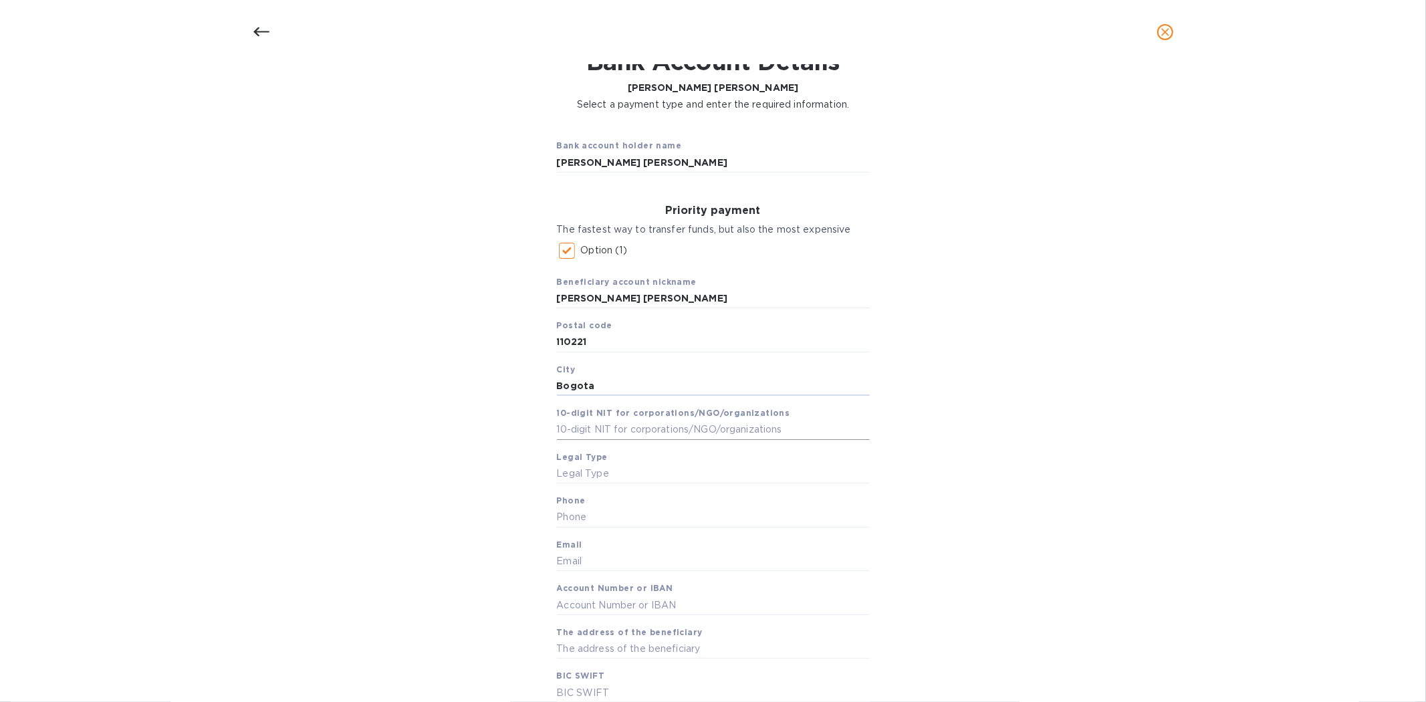
type input "Bogota"
click at [614, 427] on input "text" at bounding box center [713, 430] width 313 height 20
click at [589, 477] on input "text" at bounding box center [713, 474] width 313 height 20
type input "W8"
click at [602, 515] on input "text" at bounding box center [713, 517] width 313 height 20
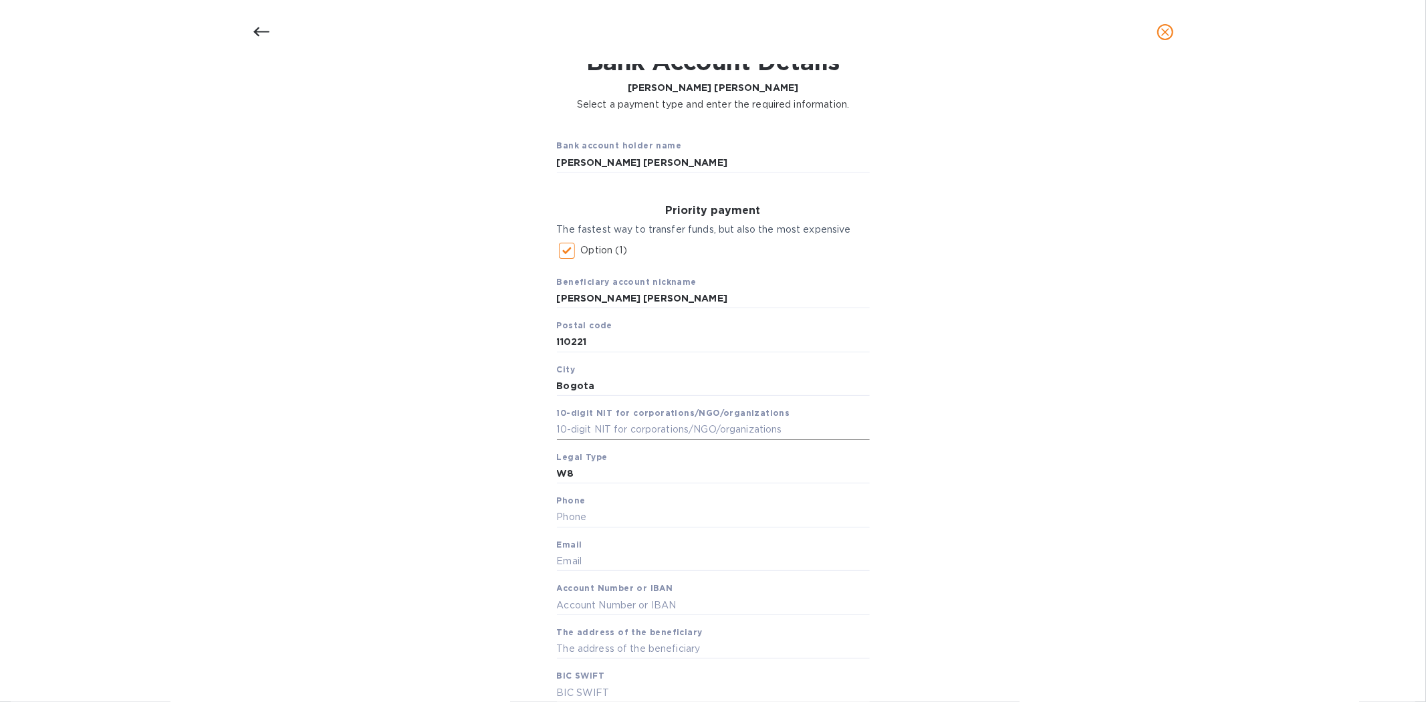
click at [584, 435] on input "text" at bounding box center [713, 430] width 313 height 20
paste input "3152231728"
type input "3152231728"
click at [580, 510] on input "text" at bounding box center [713, 517] width 313 height 20
paste input "3152231728"
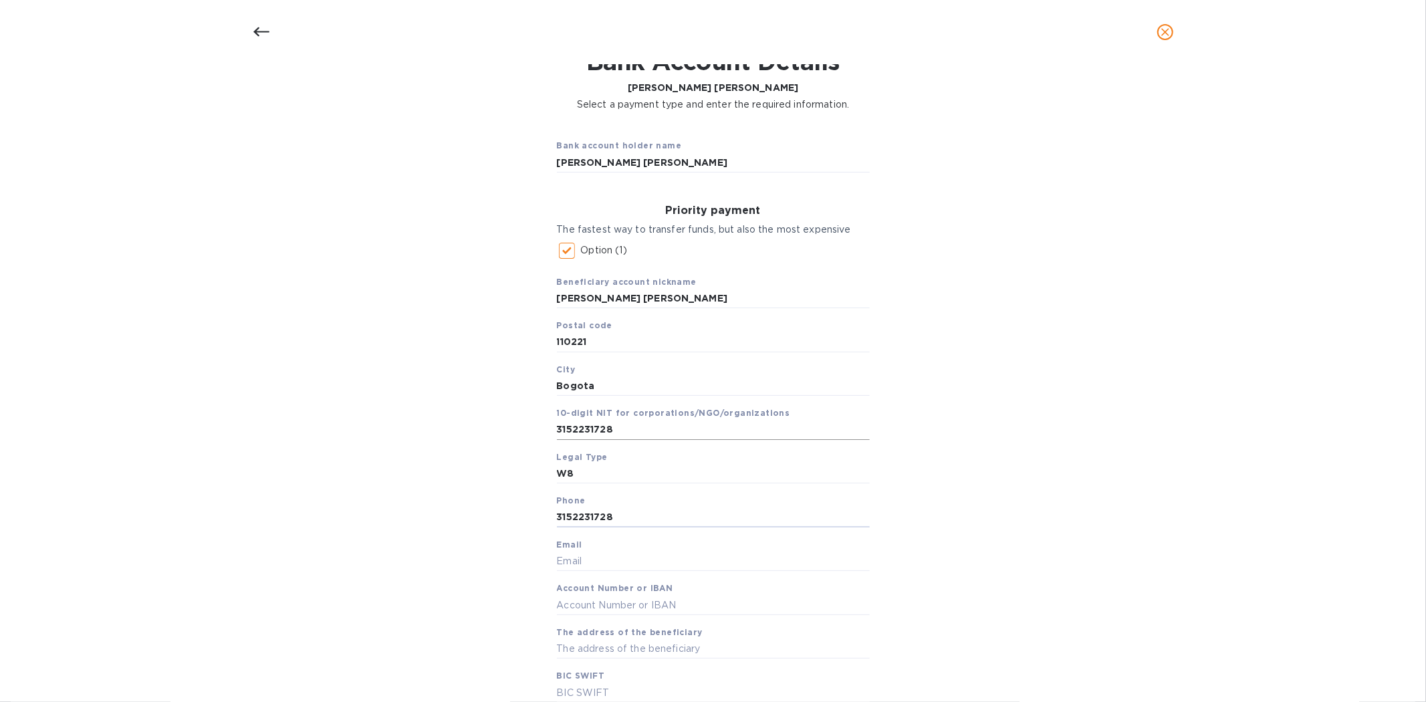
type input "3152231728"
drag, startPoint x: 562, startPoint y: 428, endPoint x: 483, endPoint y: 430, distance: 78.9
click at [483, 430] on div "Bank account holder name [PERSON_NAME] [PERSON_NAME] Priority payment The faste…" at bounding box center [712, 523] width 1391 height 806
drag, startPoint x: 676, startPoint y: 443, endPoint x: 667, endPoint y: 429, distance: 16.5
click at [673, 440] on div "Beneficiary account nickname [PERSON_NAME] [PERSON_NAME] Postal code [GEOGRAPHI…" at bounding box center [713, 484] width 313 height 438
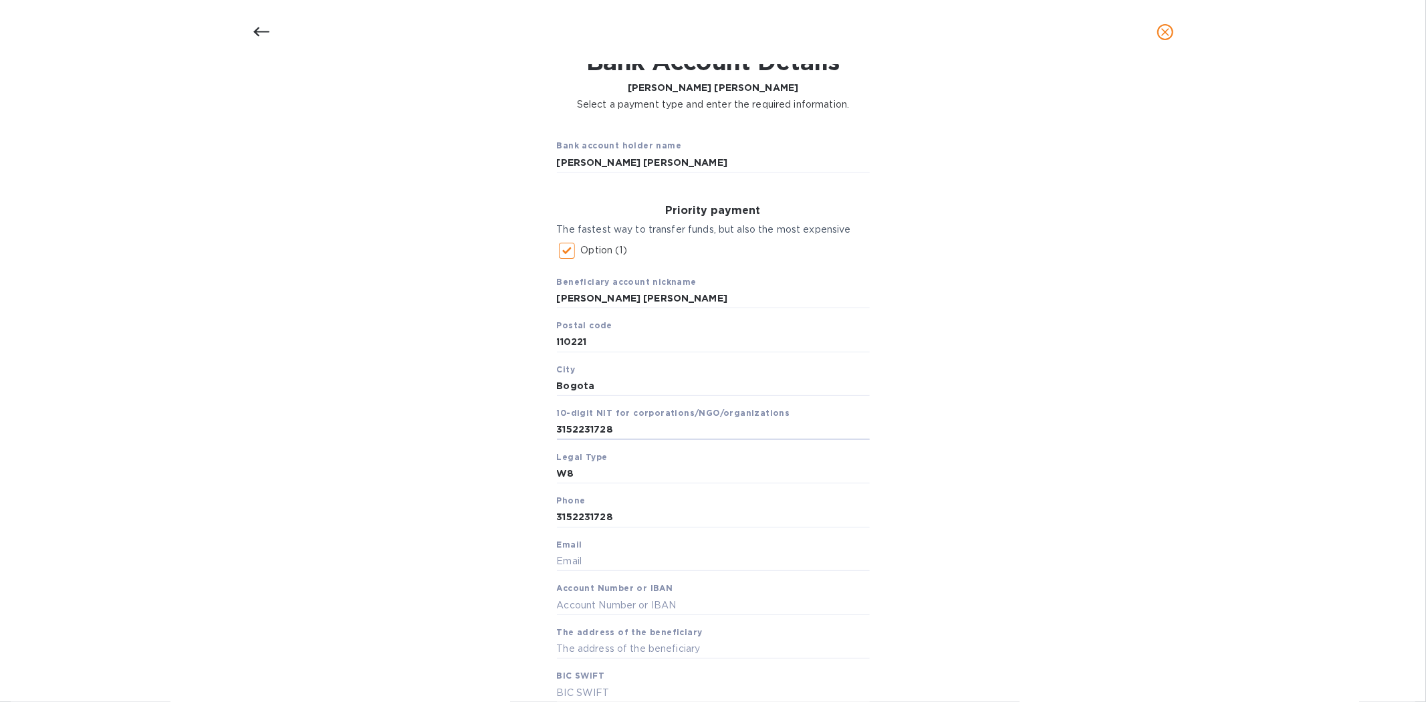
drag, startPoint x: 665, startPoint y: 428, endPoint x: 463, endPoint y: 424, distance: 201.3
click at [463, 424] on div "Bank account holder name [PERSON_NAME] [PERSON_NAME] Priority payment The faste…" at bounding box center [712, 523] width 1391 height 806
click at [1052, 382] on div "Bank account holder name [PERSON_NAME] [PERSON_NAME] Priority payment The faste…" at bounding box center [712, 523] width 1391 height 806
click at [394, 598] on div "Bank account holder name [PERSON_NAME] [PERSON_NAME] Priority payment The faste…" at bounding box center [712, 523] width 1391 height 806
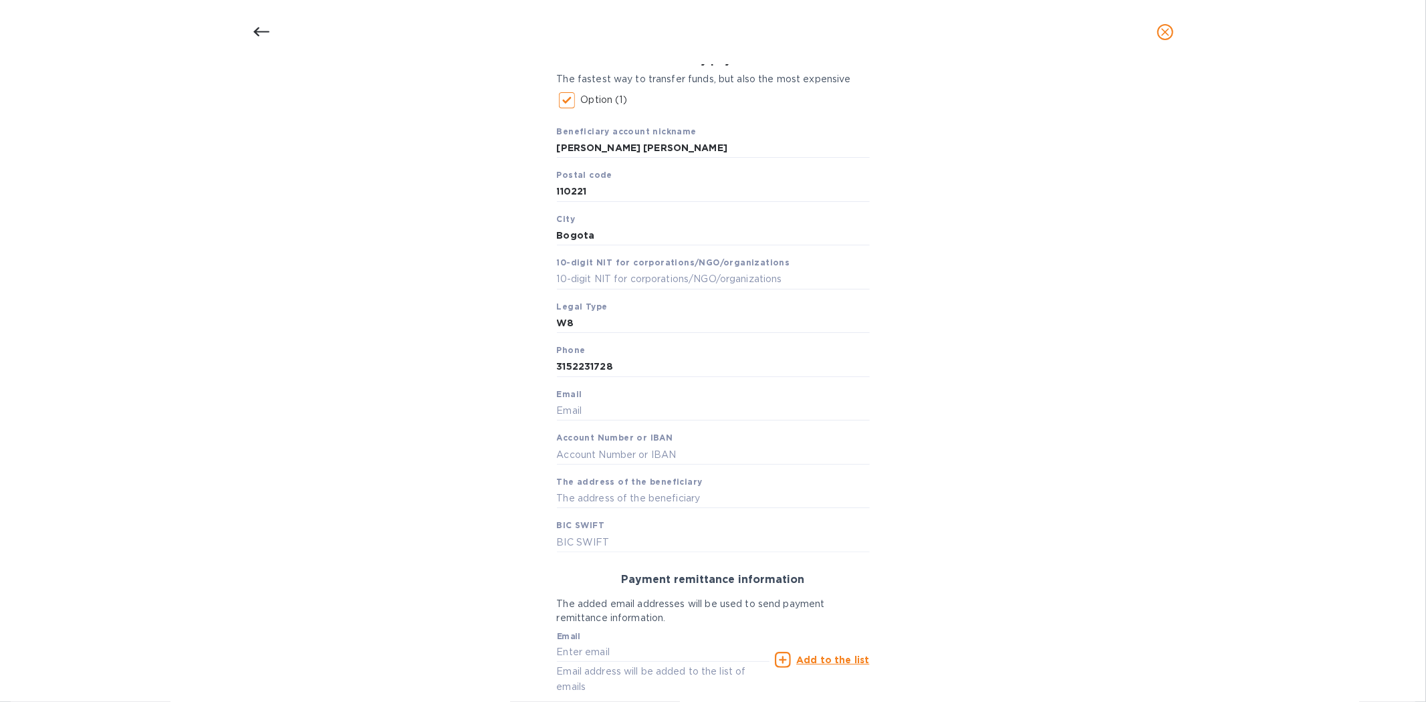
scroll to position [297, 0]
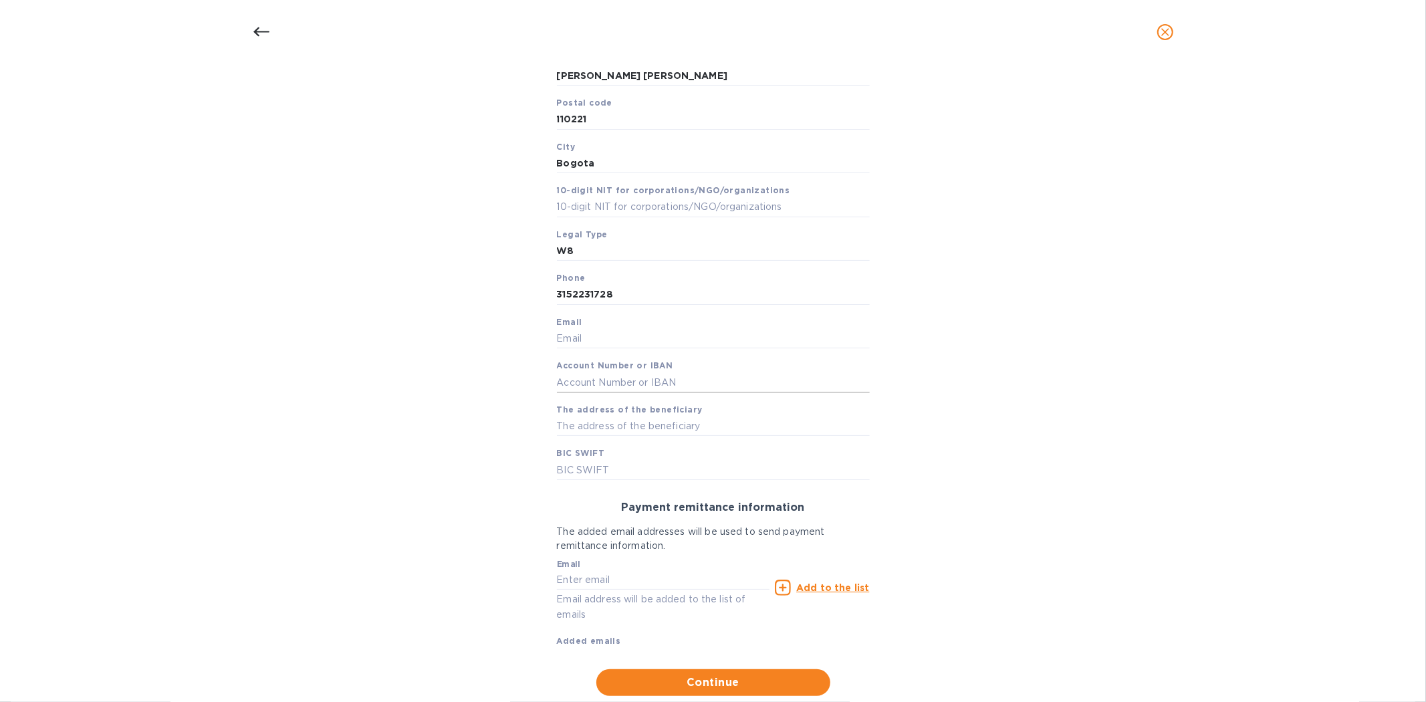
click at [582, 384] on input "text" at bounding box center [713, 382] width 313 height 20
click at [595, 417] on input "text" at bounding box center [713, 427] width 313 height 20
type input "Cra 23 160b Bogota"
click at [574, 380] on input "text" at bounding box center [713, 382] width 313 height 20
paste input "57122989927"
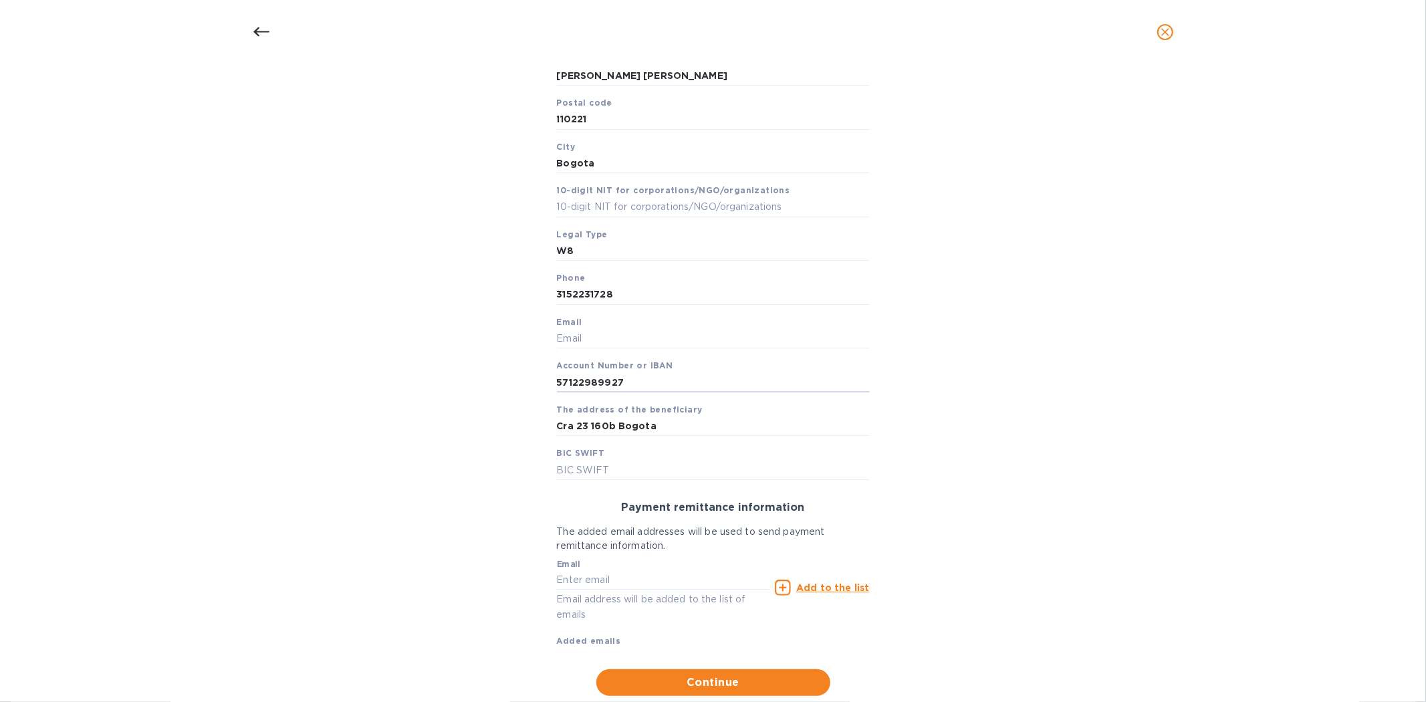
type input "57122989927"
click at [479, 423] on div "Bank account holder name [PERSON_NAME] [PERSON_NAME] Priority payment The faste…" at bounding box center [712, 300] width 1391 height 806
drag, startPoint x: 555, startPoint y: 382, endPoint x: 632, endPoint y: 373, distance: 78.1
click at [632, 373] on input "57122989927" at bounding box center [713, 382] width 313 height 20
click at [1365, 360] on div "Bank account holder name [PERSON_NAME] [PERSON_NAME] Priority payment The faste…" at bounding box center [712, 300] width 1391 height 806
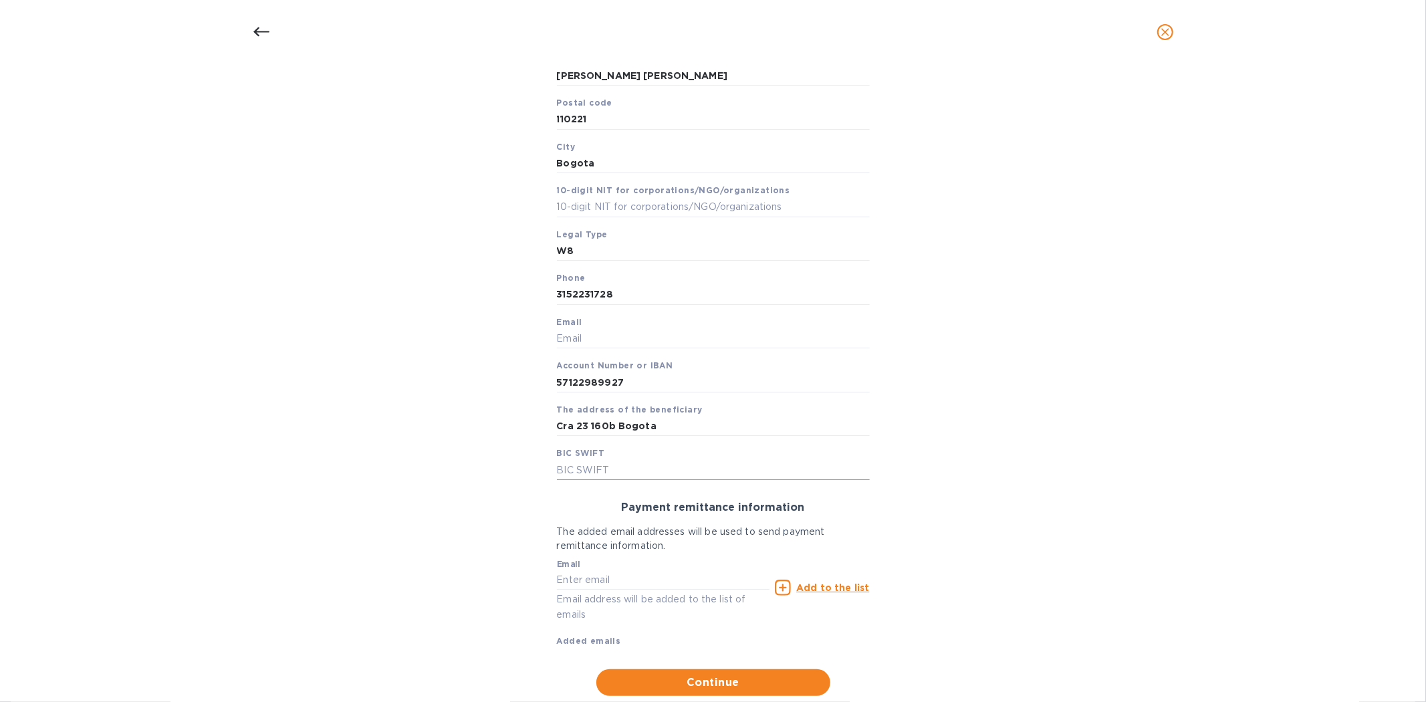
click at [627, 475] on input "text" at bounding box center [713, 470] width 313 height 20
paste input "[SWIFT_CODE]"
type input "[SWIFT_CODE]"
click at [1102, 432] on div "Bank account holder name [PERSON_NAME] [PERSON_NAME] Priority payment The faste…" at bounding box center [712, 300] width 1391 height 806
click at [589, 340] on input "text" at bounding box center [713, 339] width 313 height 20
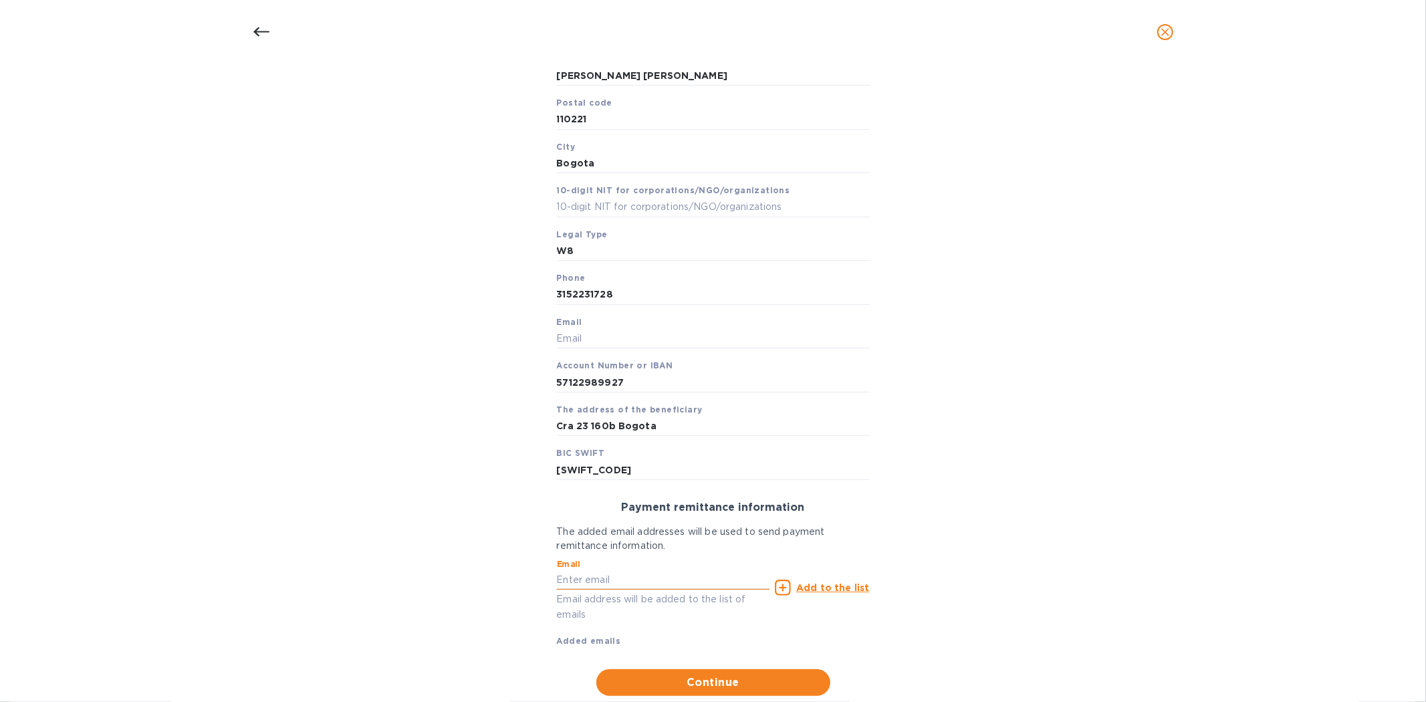
click at [597, 580] on input "text" at bounding box center [663, 580] width 213 height 20
paste input "[EMAIL_ADDRESS][DOMAIN_NAME]"
type input "[EMAIL_ADDRESS][DOMAIN_NAME]"
click at [819, 588] on u "Add to the list" at bounding box center [832, 587] width 73 height 11
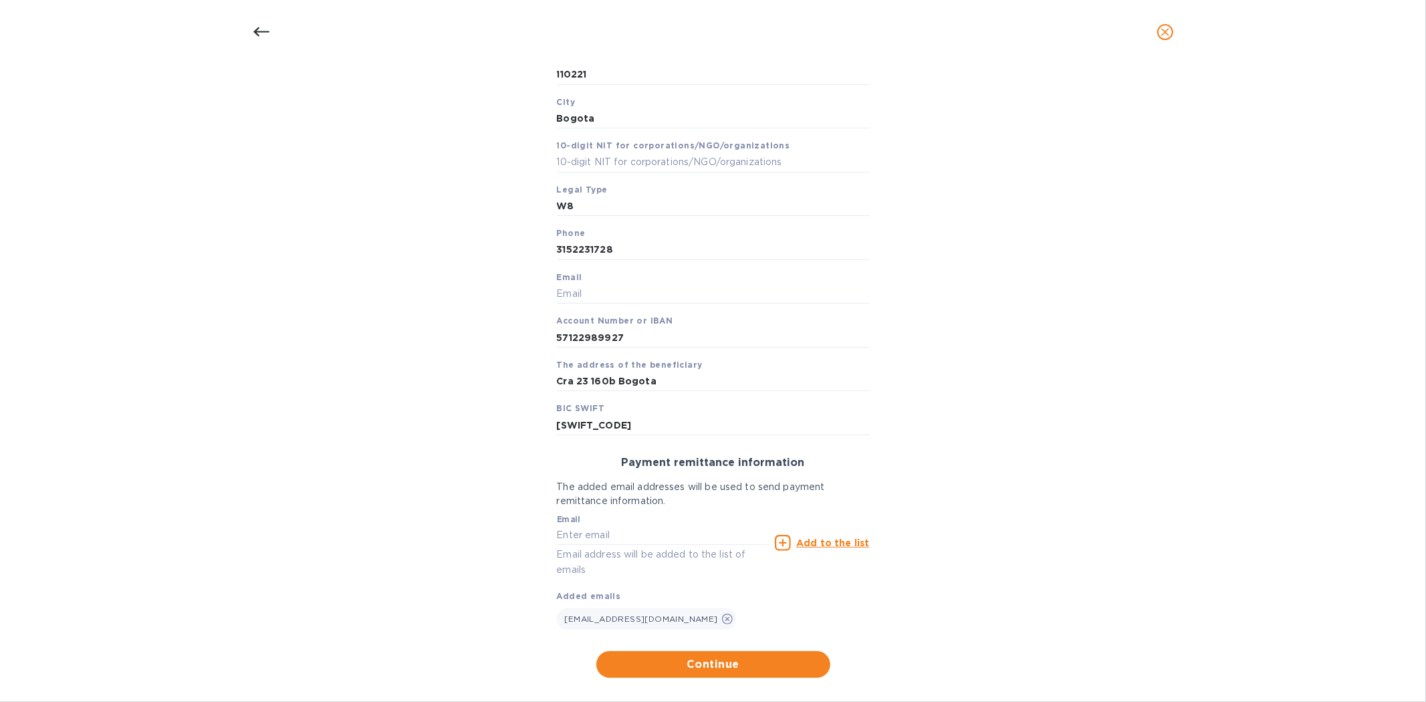
scroll to position [359, 0]
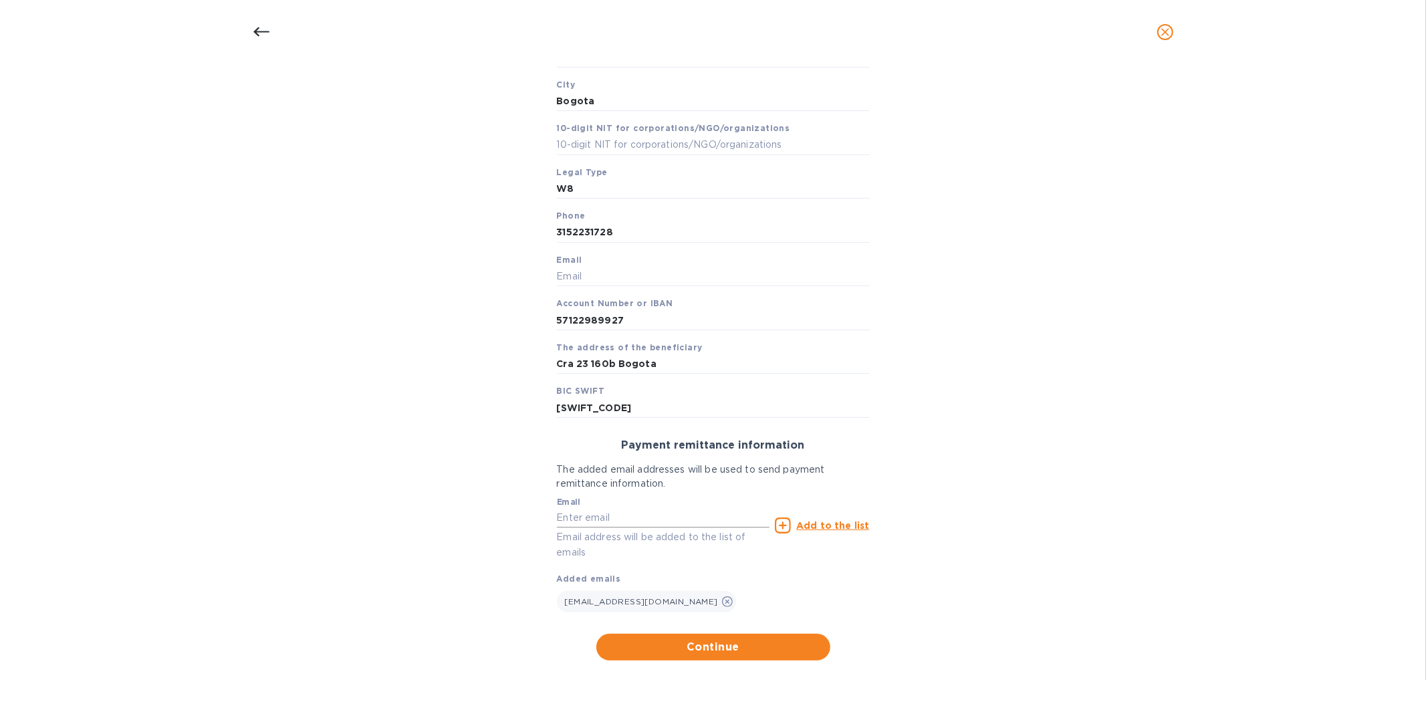
click at [594, 511] on input "text" at bounding box center [663, 518] width 213 height 20
drag, startPoint x: 556, startPoint y: 532, endPoint x: 504, endPoint y: 535, distance: 52.3
click at [504, 535] on div "Bank account holder name [PERSON_NAME] [PERSON_NAME] Priority payment The faste…" at bounding box center [712, 251] width 1391 height 833
click at [612, 523] on input "[EMAIL_ADDRESS][DOMAIN_NAME]" at bounding box center [663, 518] width 213 height 20
type input "[EMAIL_ADDRESS][DOMAIN_NAME]"
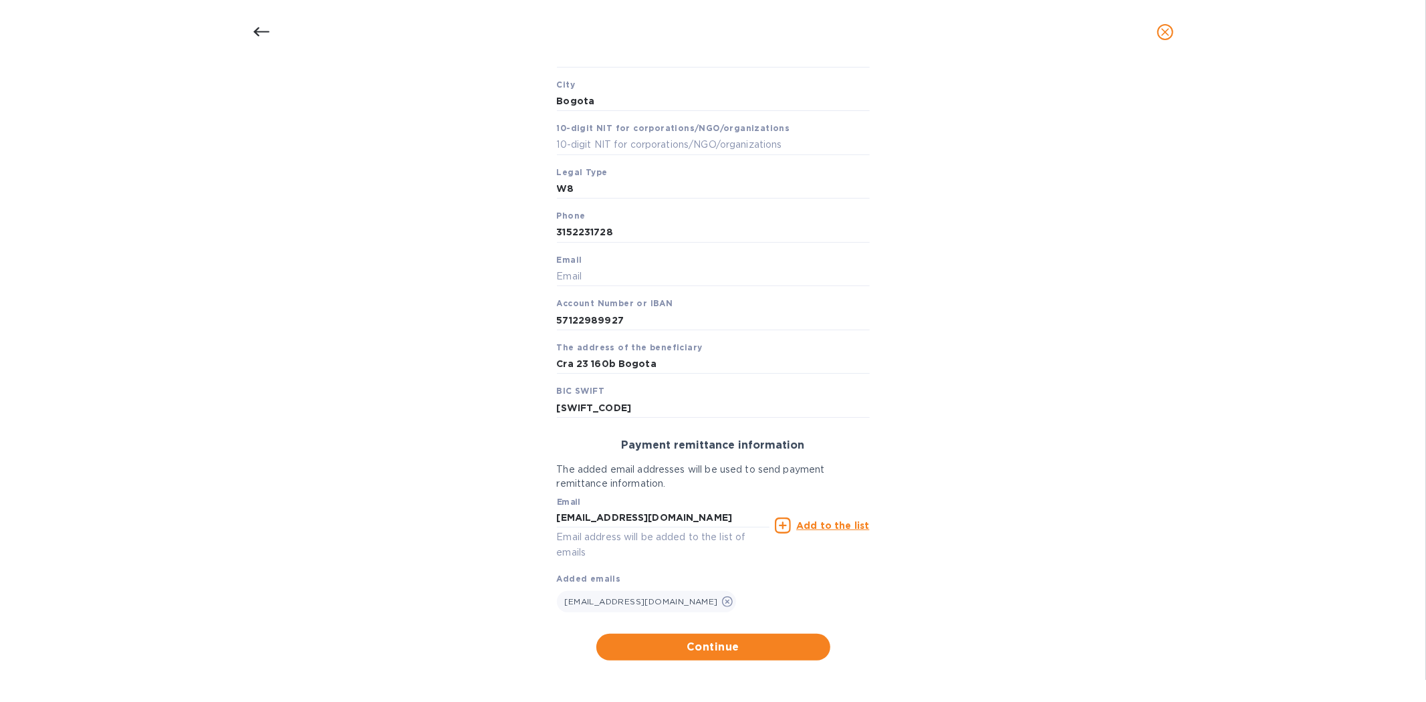
click at [818, 515] on div "Add to the list" at bounding box center [822, 525] width 100 height 21
click at [824, 526] on u "Add to the list" at bounding box center [832, 525] width 73 height 11
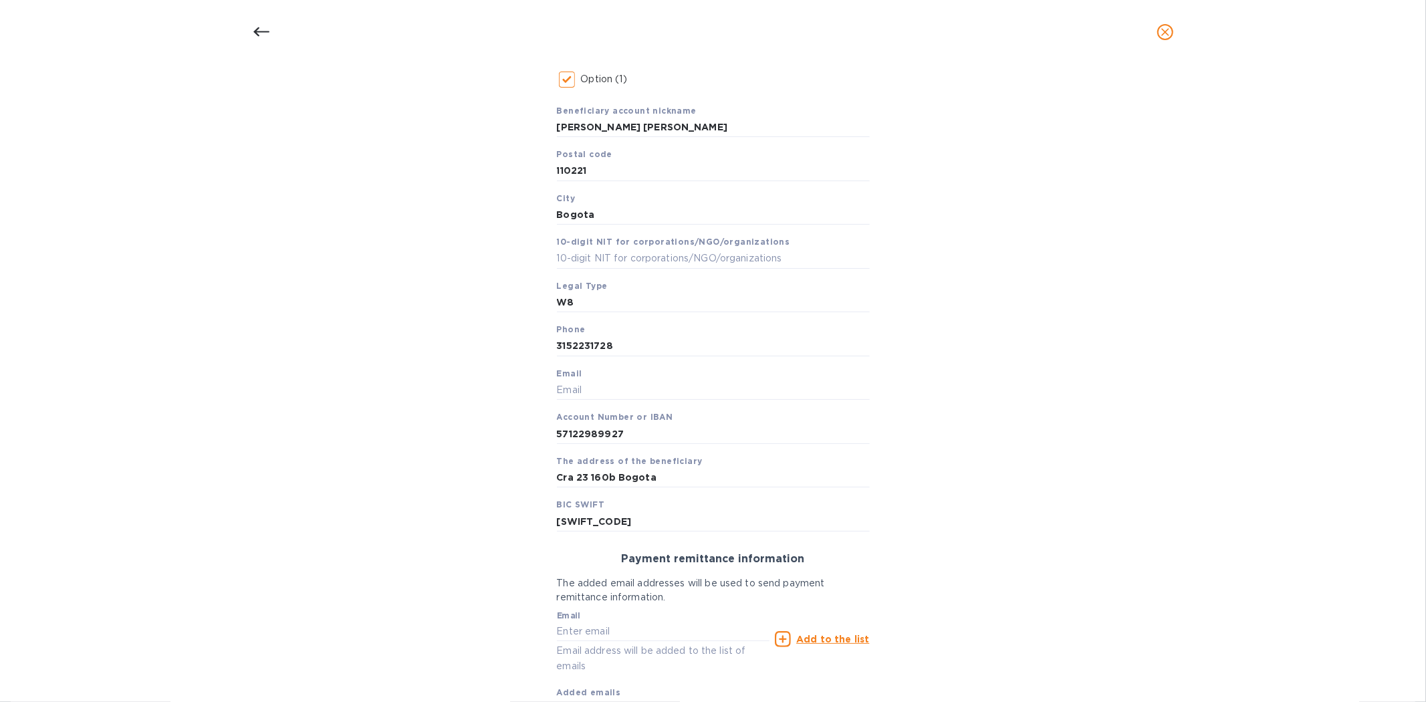
scroll to position [211, 0]
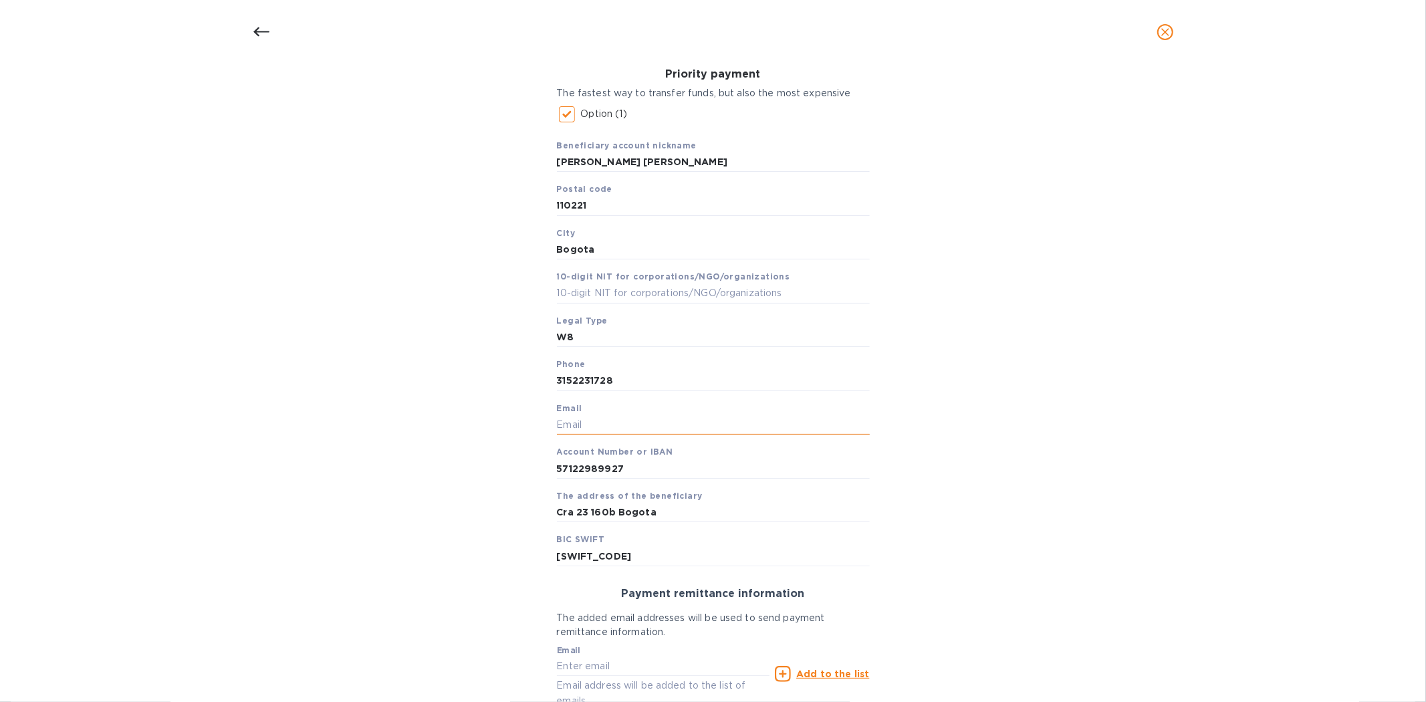
click at [598, 428] on input "text" at bounding box center [713, 425] width 313 height 20
paste input "[EMAIL_ADDRESS][DOMAIN_NAME]"
type input "[EMAIL_ADDRESS][DOMAIN_NAME]"
click at [1012, 373] on div "Bank account holder name [PERSON_NAME] [PERSON_NAME] Priority payment The faste…" at bounding box center [712, 413] width 1391 height 860
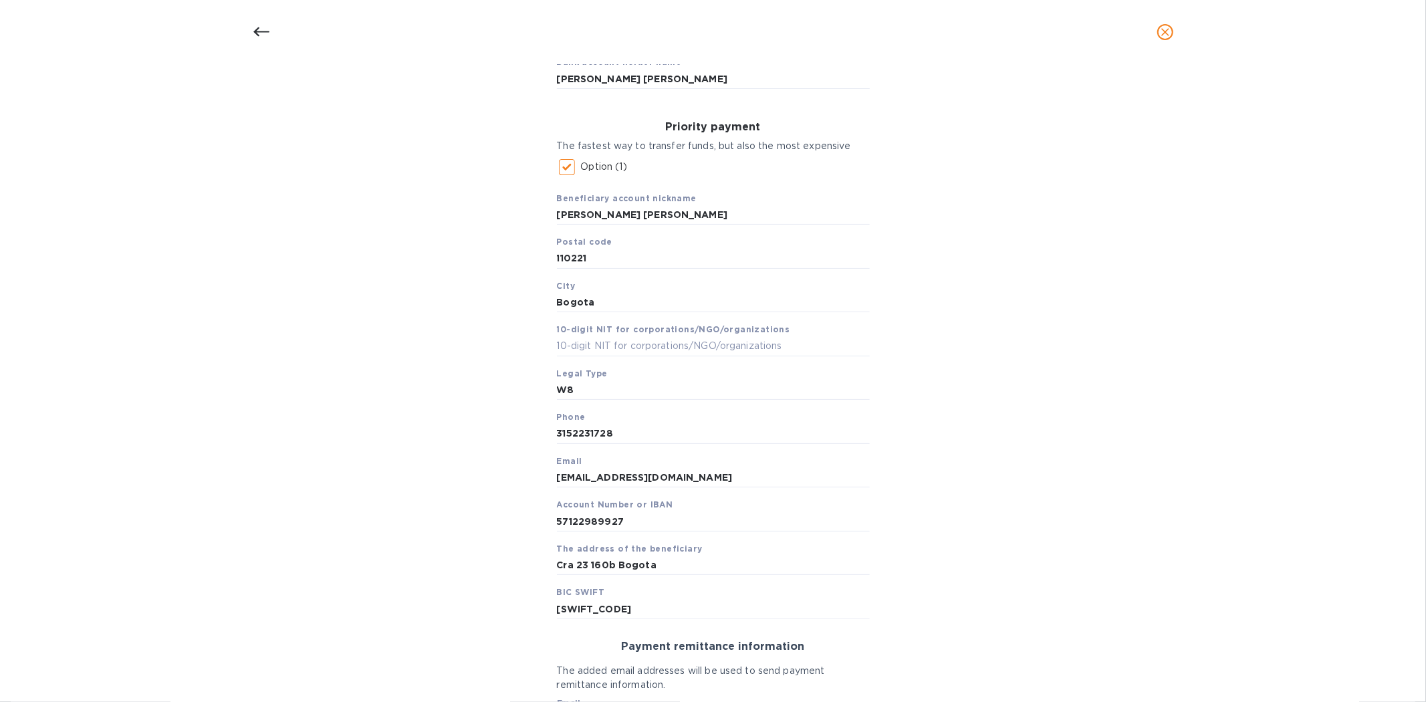
scroll to position [136, 0]
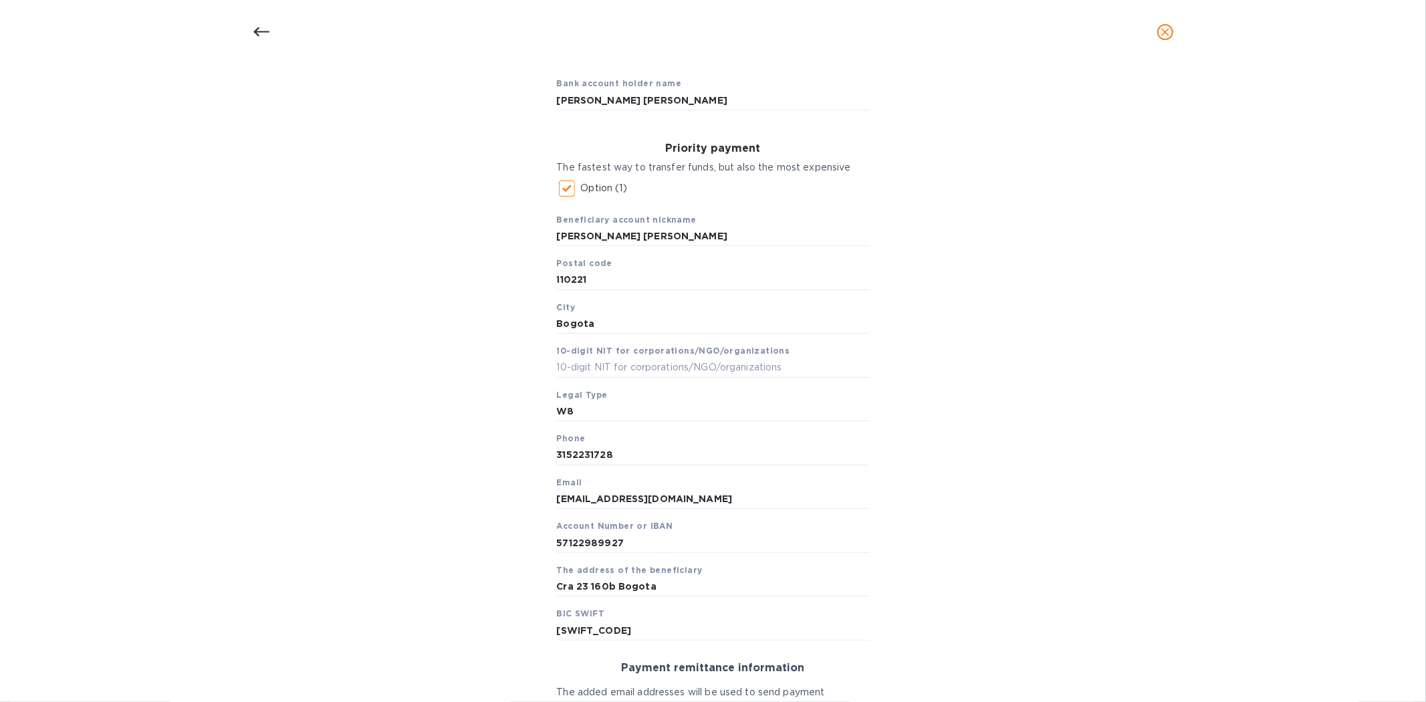
drag, startPoint x: 1277, startPoint y: 380, endPoint x: 1269, endPoint y: 380, distance: 8.0
click at [1277, 380] on div "Bank account holder name [PERSON_NAME] [PERSON_NAME] Priority payment The faste…" at bounding box center [712, 487] width 1391 height 860
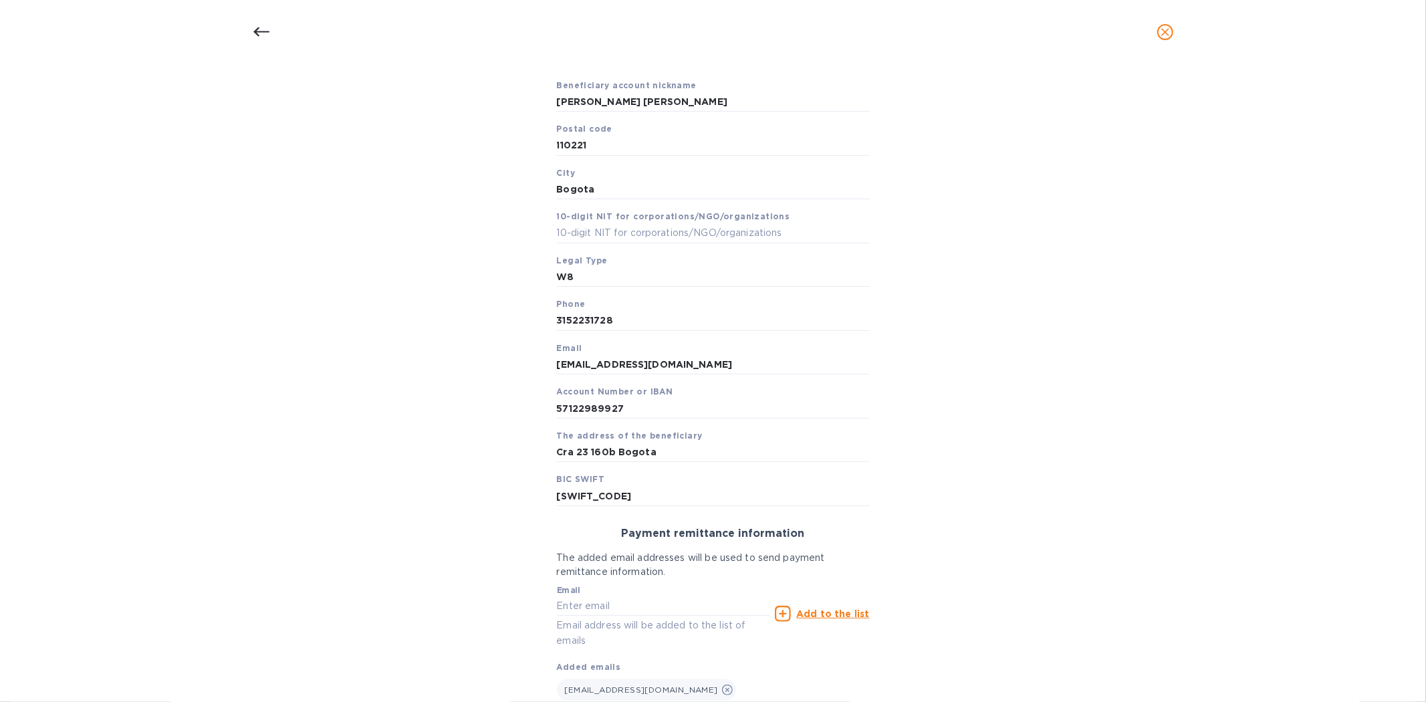
scroll to position [285, 0]
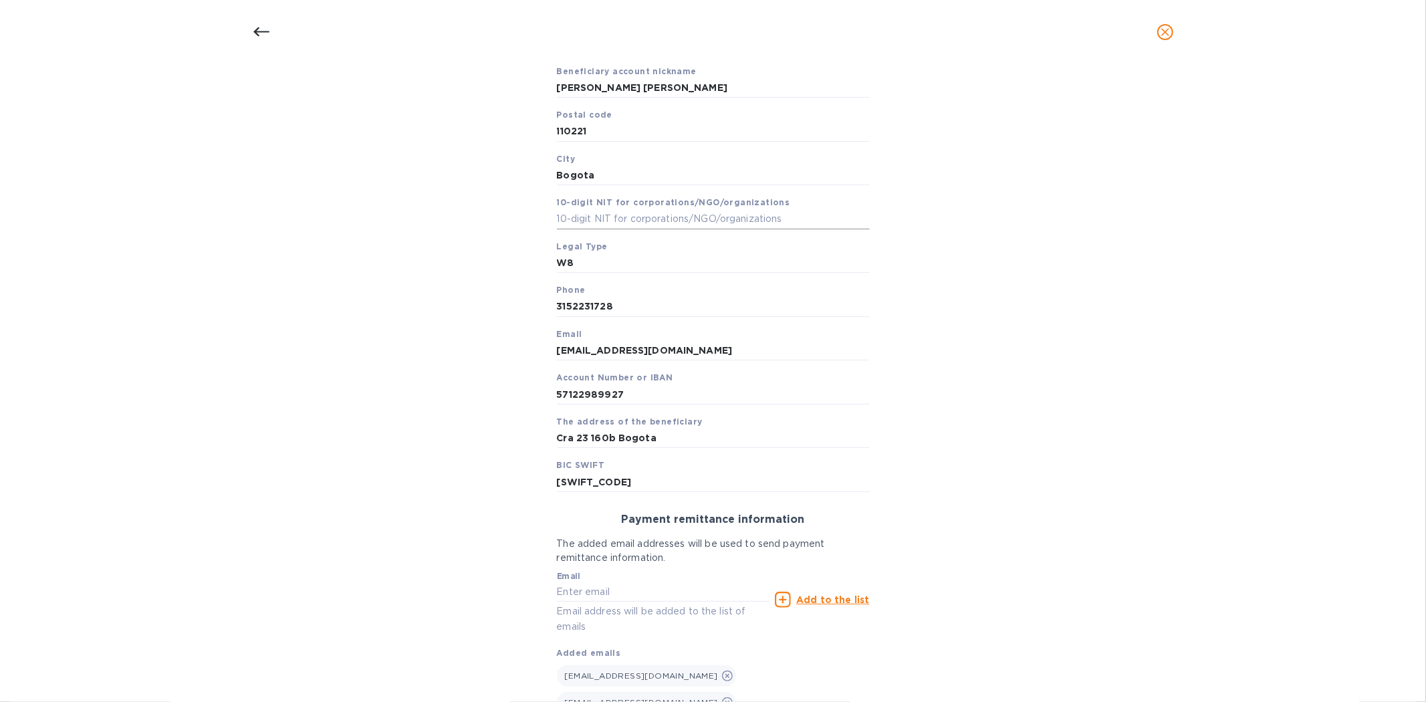
click at [675, 218] on input "text" at bounding box center [713, 219] width 313 height 20
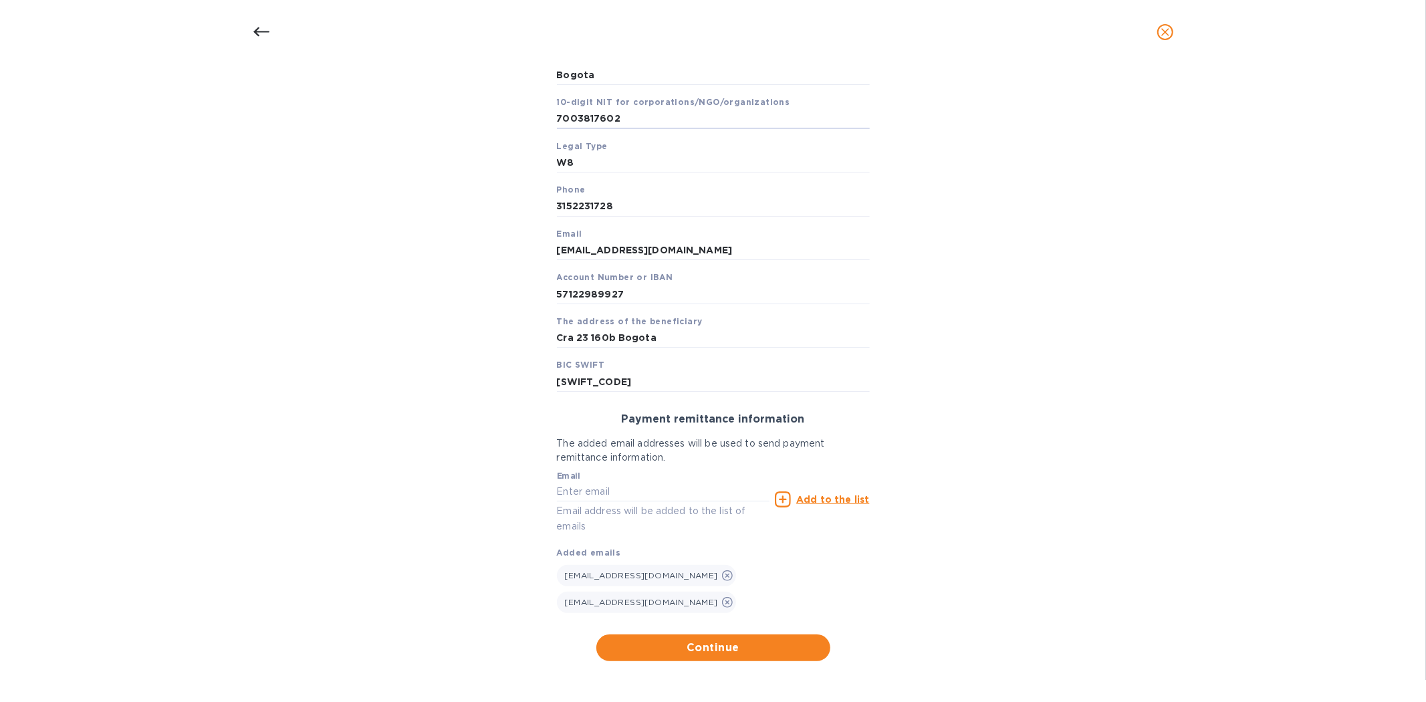
scroll to position [386, 0]
type input "7003817602"
click at [690, 647] on span "Continue" at bounding box center [713, 647] width 213 height 16
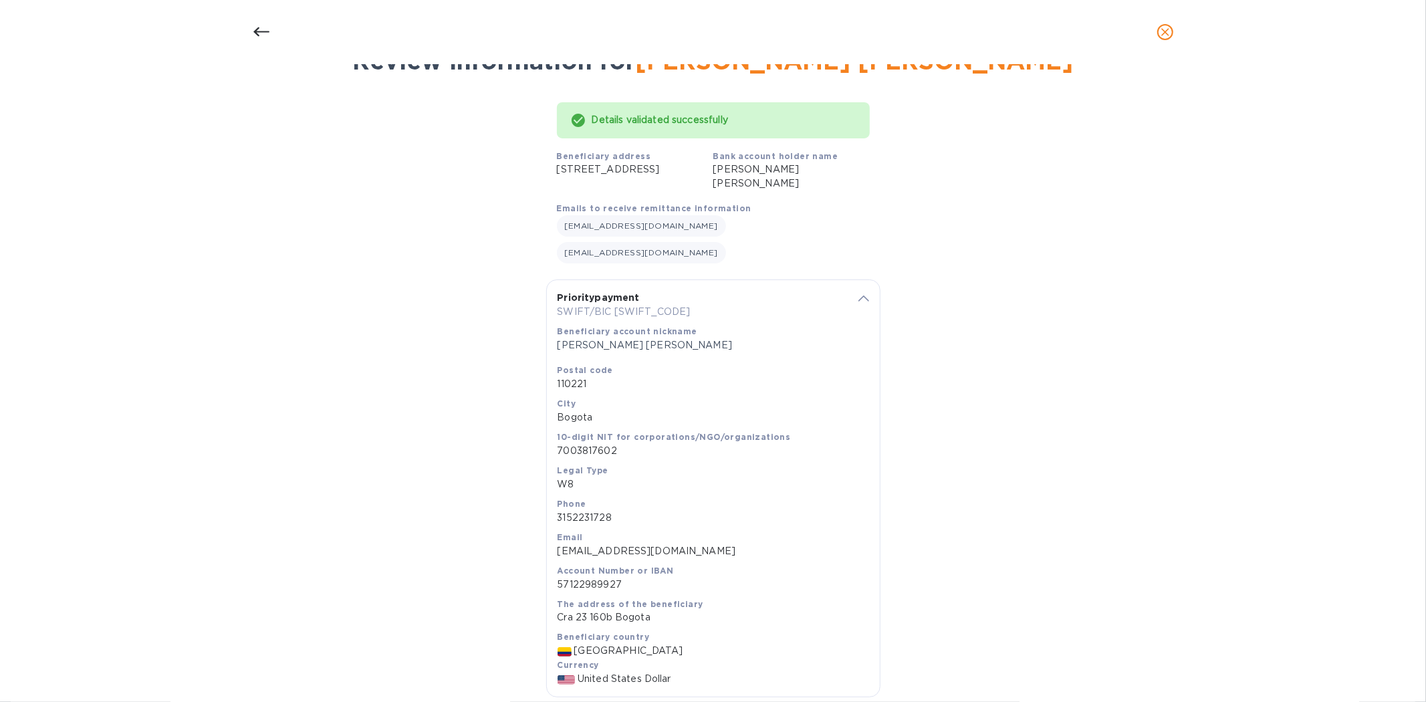
scroll to position [138, 0]
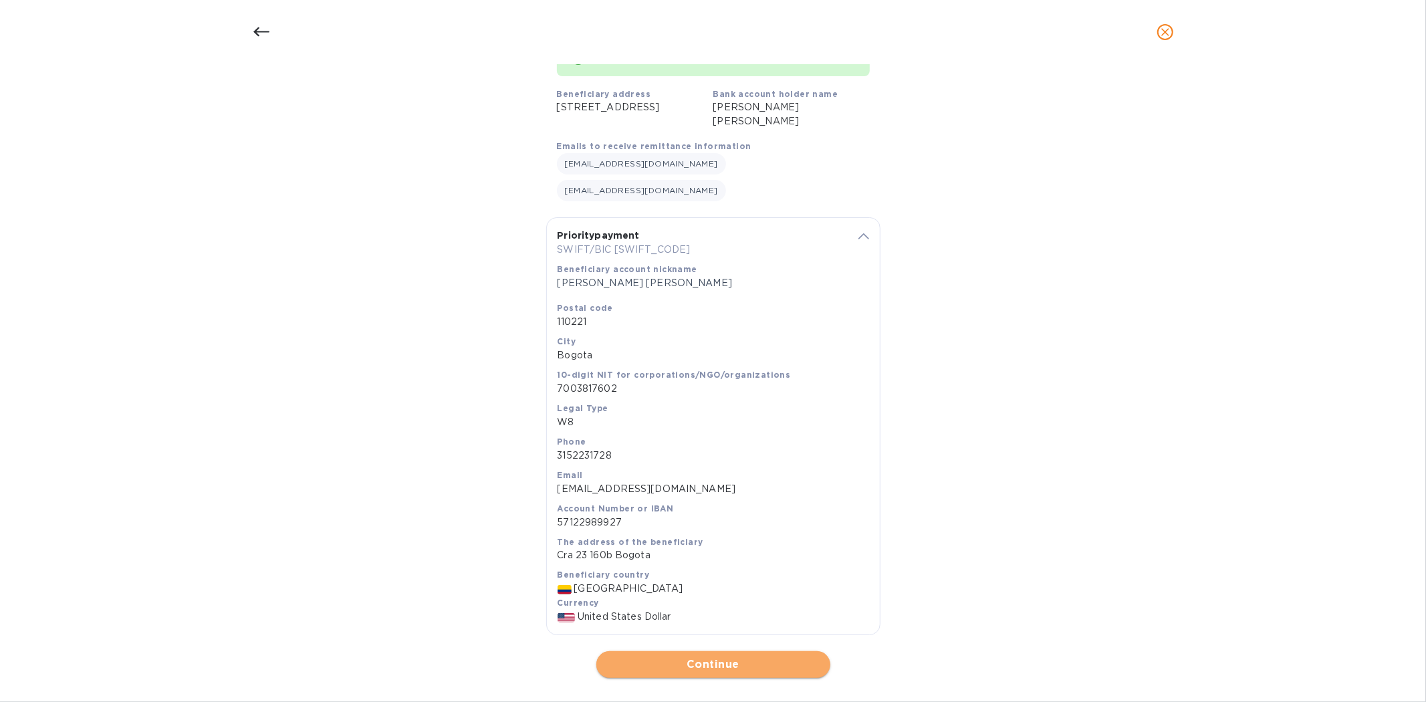
click at [778, 657] on span "Continue" at bounding box center [713, 665] width 213 height 16
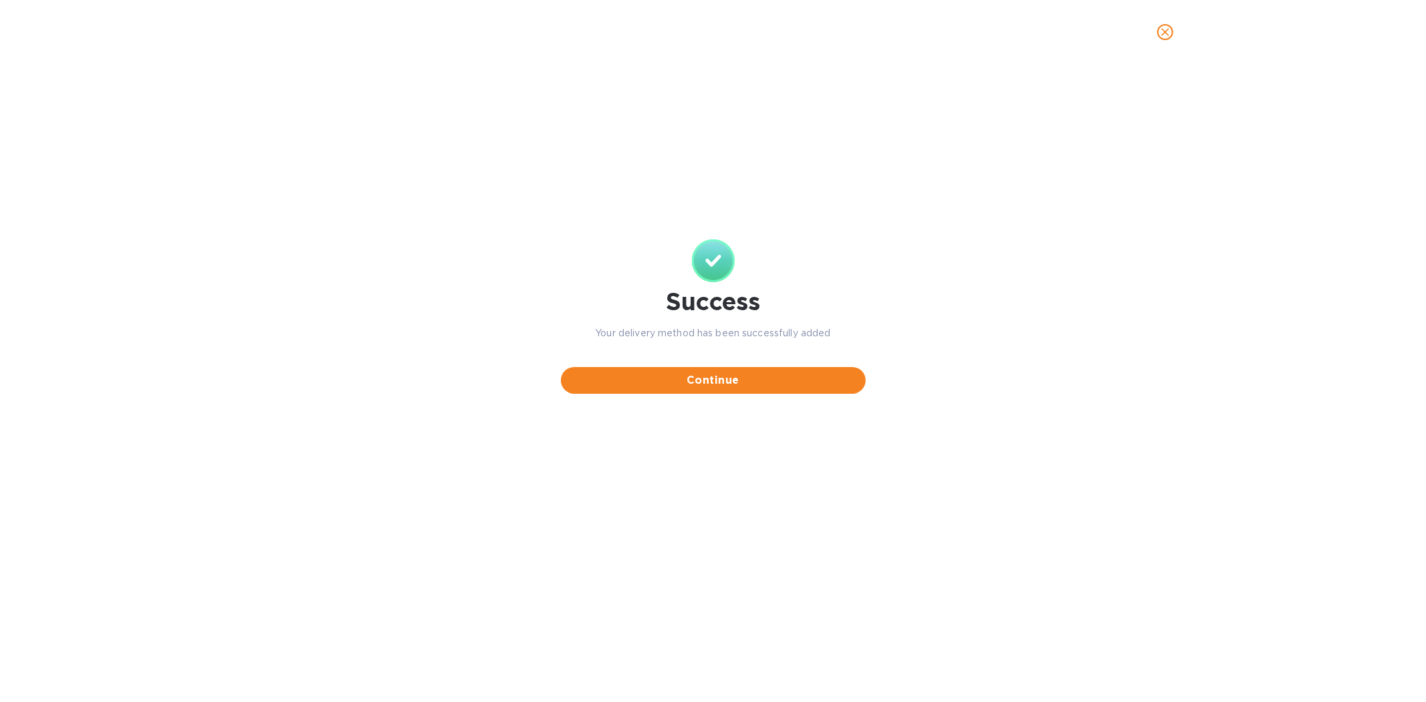
scroll to position [0, 0]
click at [757, 375] on span "Continue" at bounding box center [713, 380] width 283 height 16
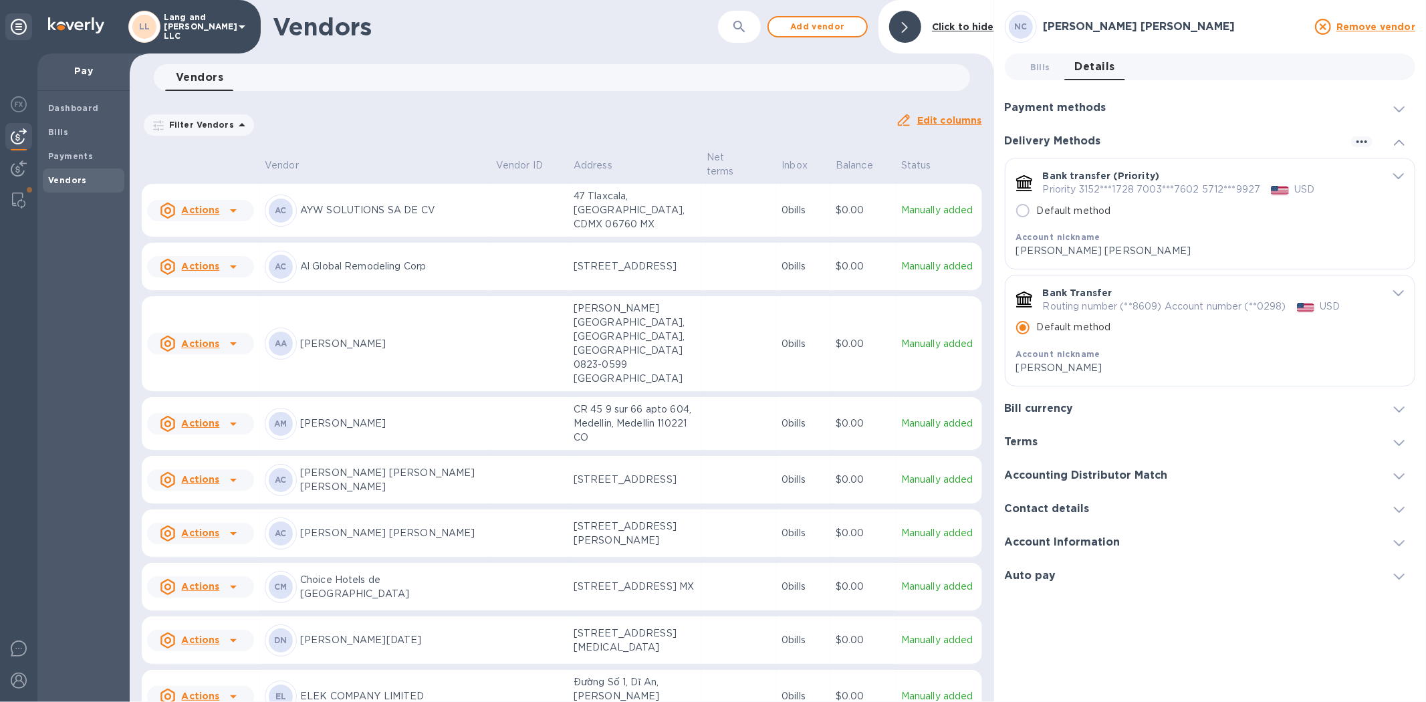
click at [906, 28] on icon at bounding box center [905, 27] width 6 height 11
